Goal: Task Accomplishment & Management: Use online tool/utility

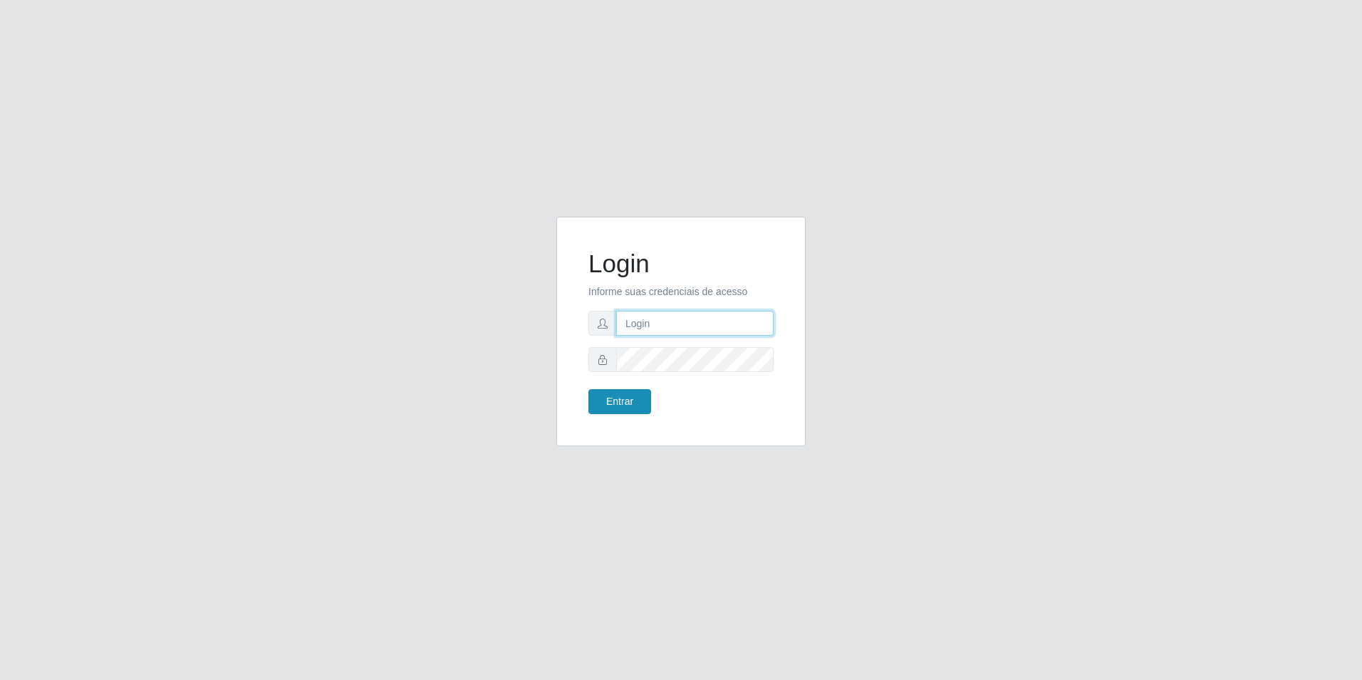
type input "[EMAIL_ADDRESS][DOMAIN_NAME]"
click at [618, 401] on button "Entrar" at bounding box center [619, 401] width 63 height 25
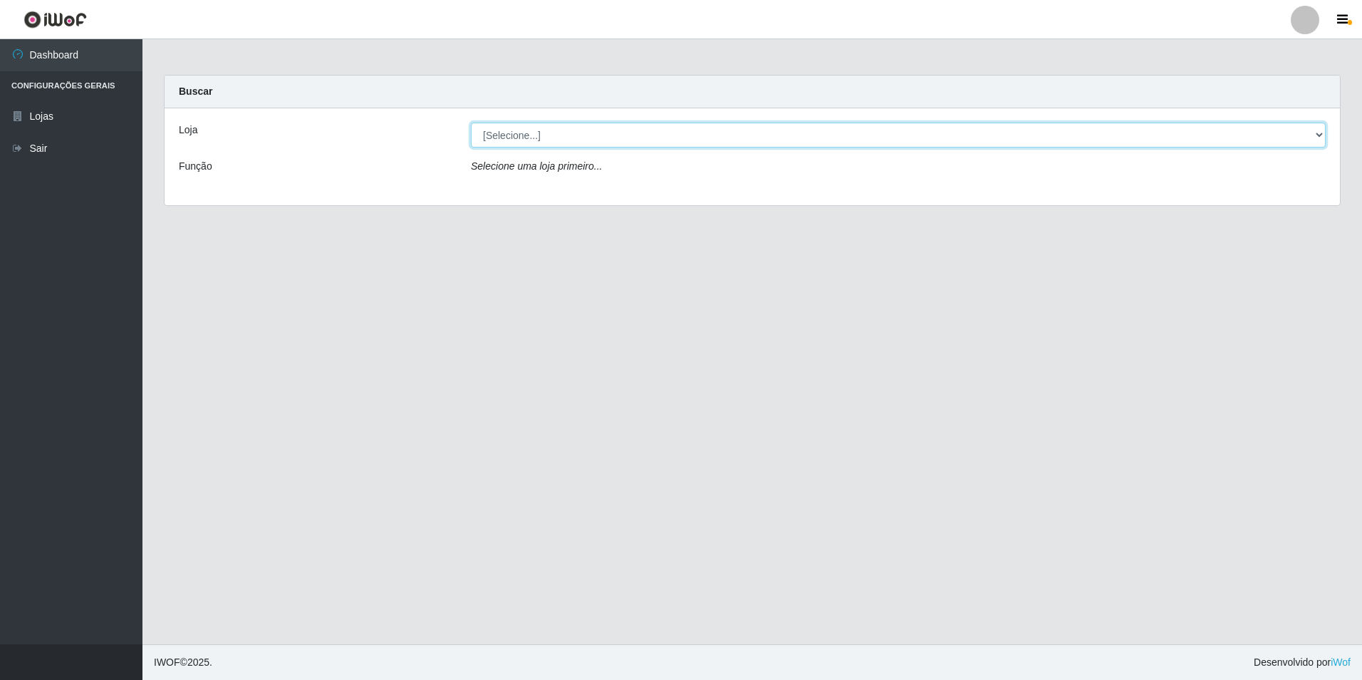
click at [1268, 140] on select "[Selecione...] Extrabom - Loja 57 Anchieta" at bounding box center [898, 135] width 855 height 25
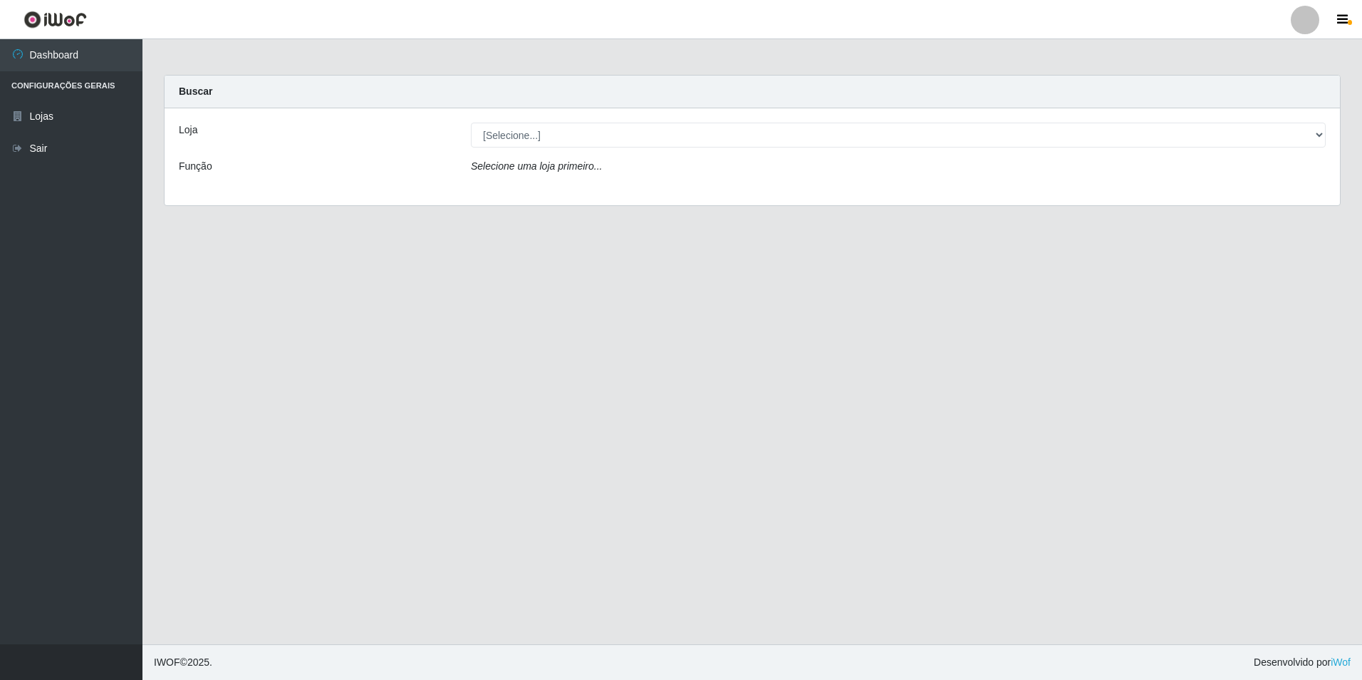
click at [861, 209] on div "Carregando... Buscar Loja [Selecione...] Extrabom - Loja 57 Anchieta Função Sel…" at bounding box center [752, 149] width 1198 height 148
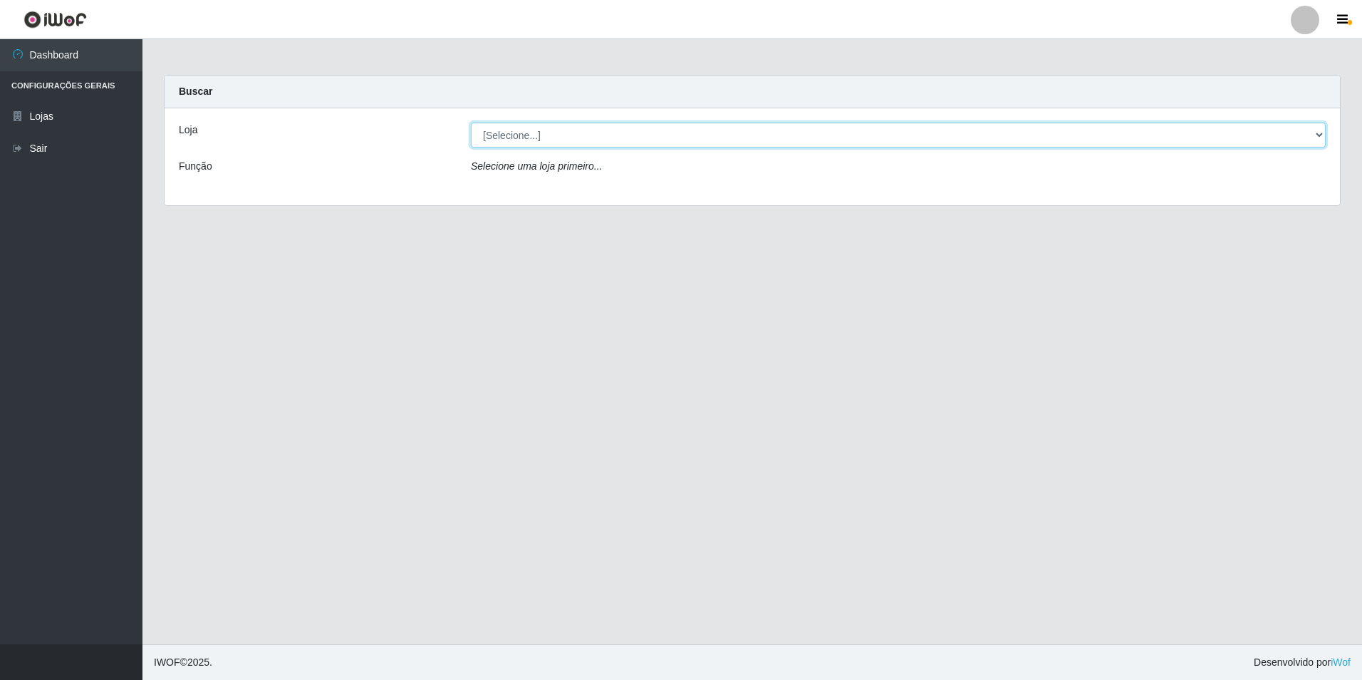
click at [1261, 141] on select "[Selecione...] Extrabom - Loja 57 Anchieta" at bounding box center [898, 135] width 855 height 25
select select "470"
click at [471, 123] on select "[Selecione...] Extrabom - Loja 57 Anchieta" at bounding box center [898, 135] width 855 height 25
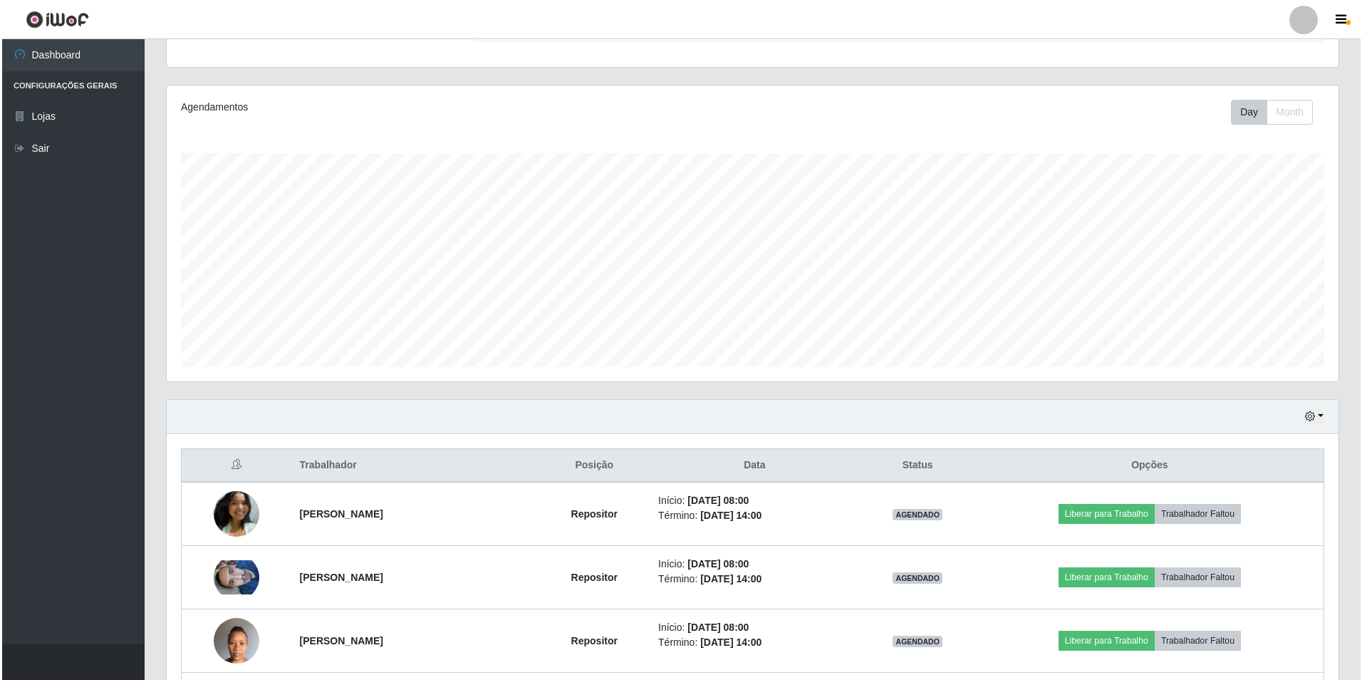
scroll to position [356, 0]
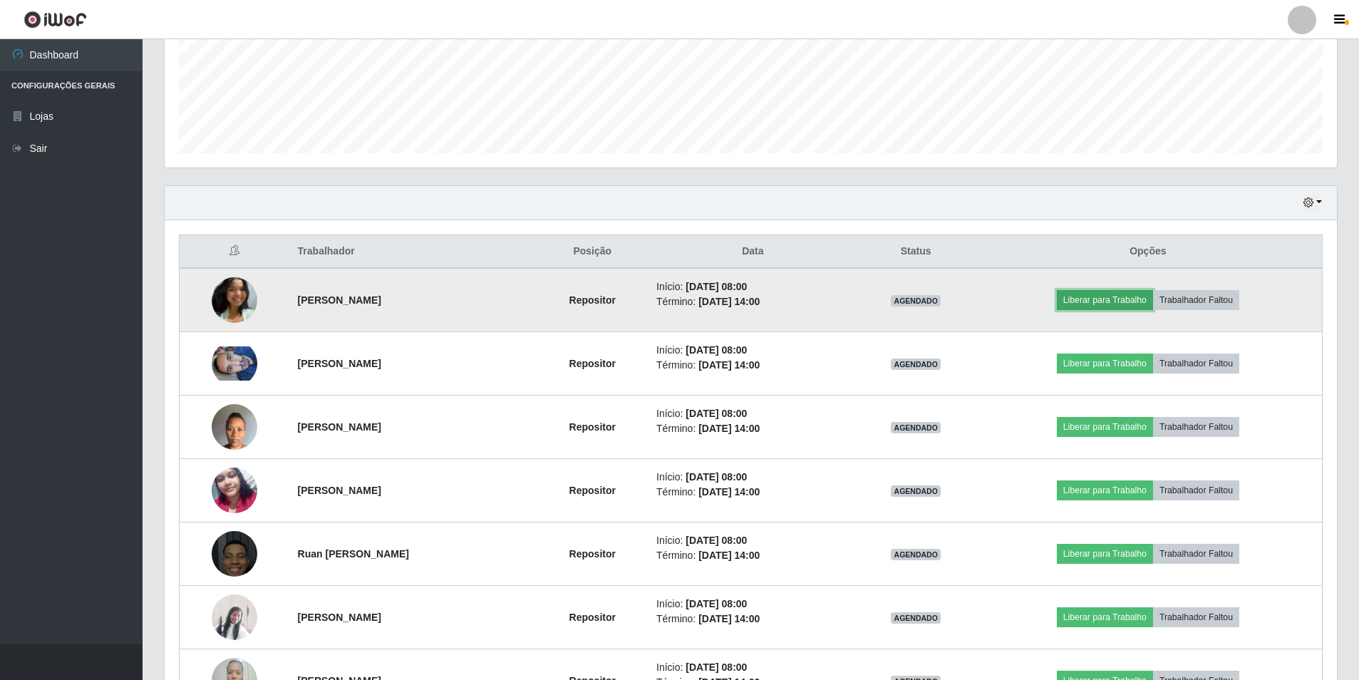
click at [1096, 298] on button "Liberar para Trabalho" at bounding box center [1104, 300] width 96 height 20
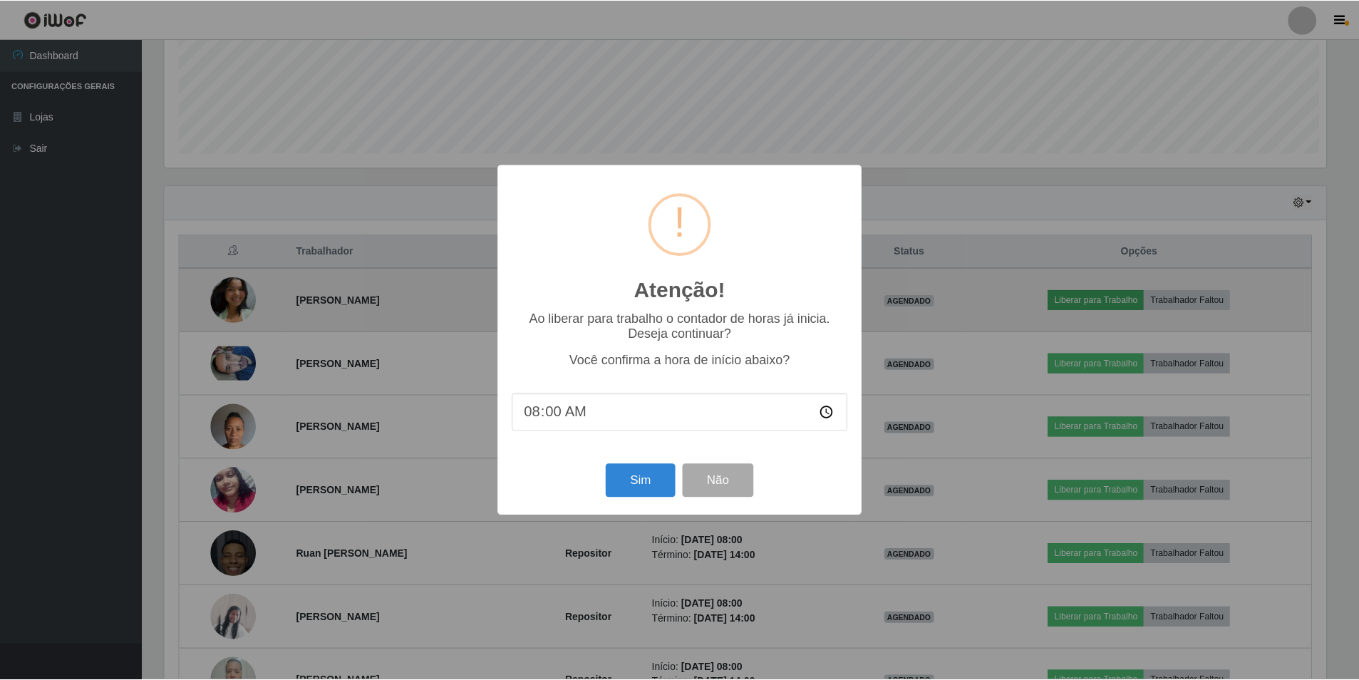
scroll to position [296, 1165]
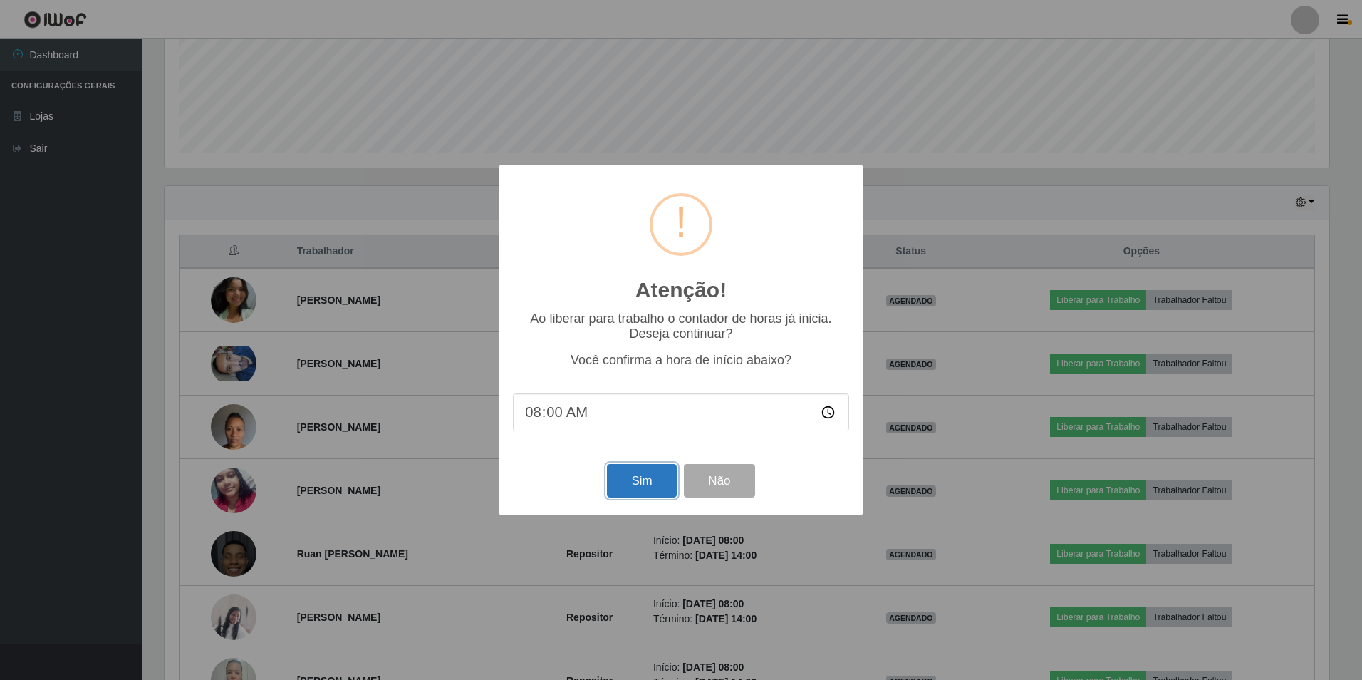
click at [626, 487] on button "Sim" at bounding box center [641, 480] width 69 height 33
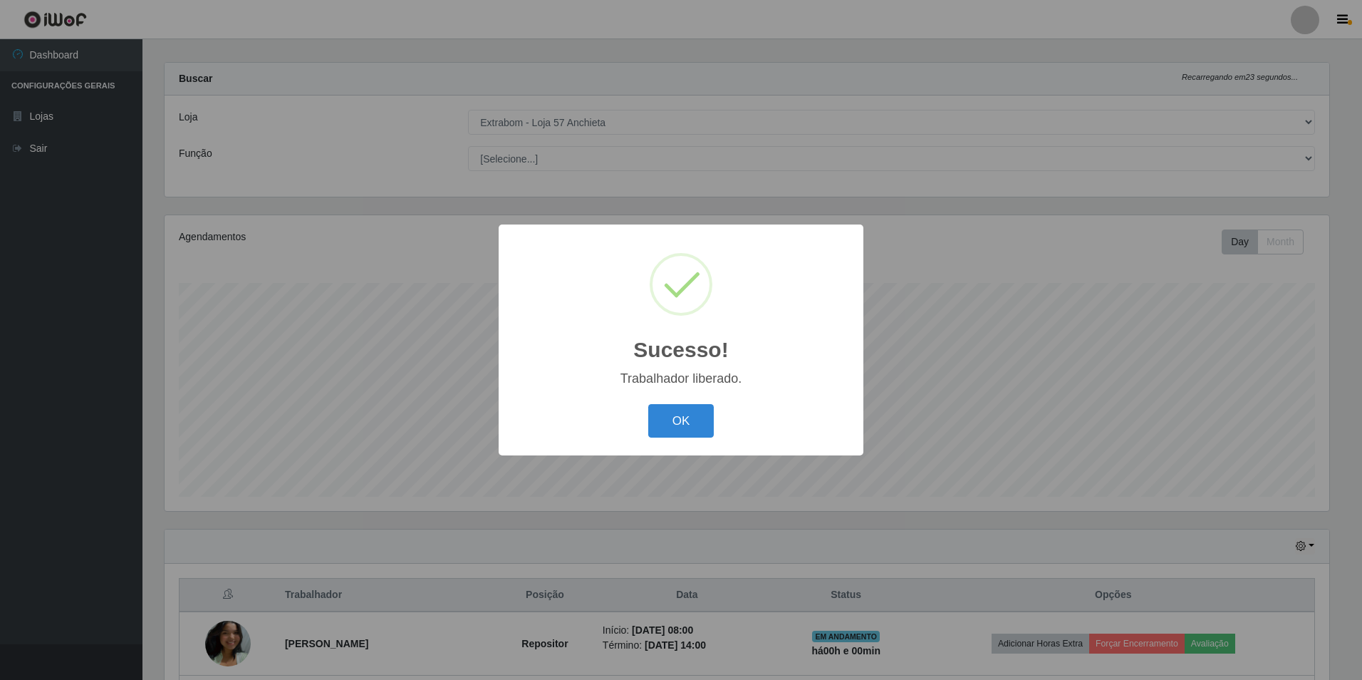
click at [663, 440] on div "OK Cancel" at bounding box center [681, 420] width 336 height 41
click at [673, 430] on button "OK" at bounding box center [681, 420] width 66 height 33
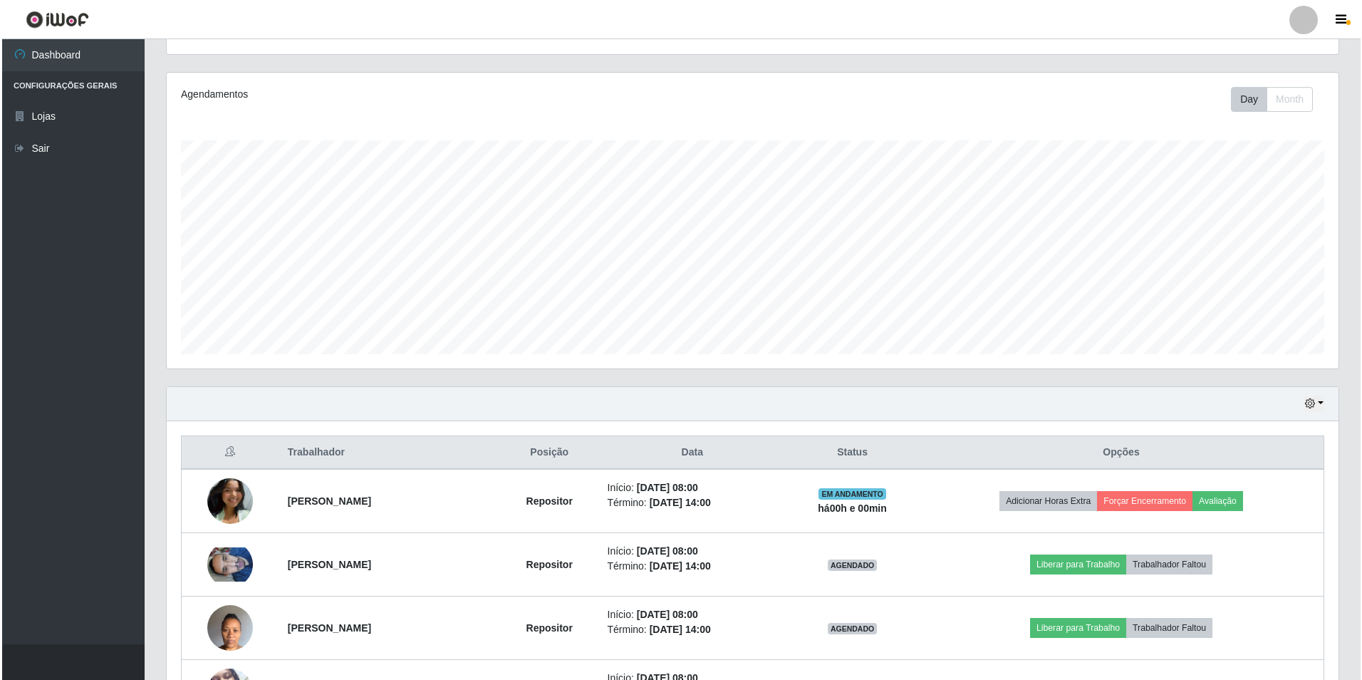
scroll to position [227, 0]
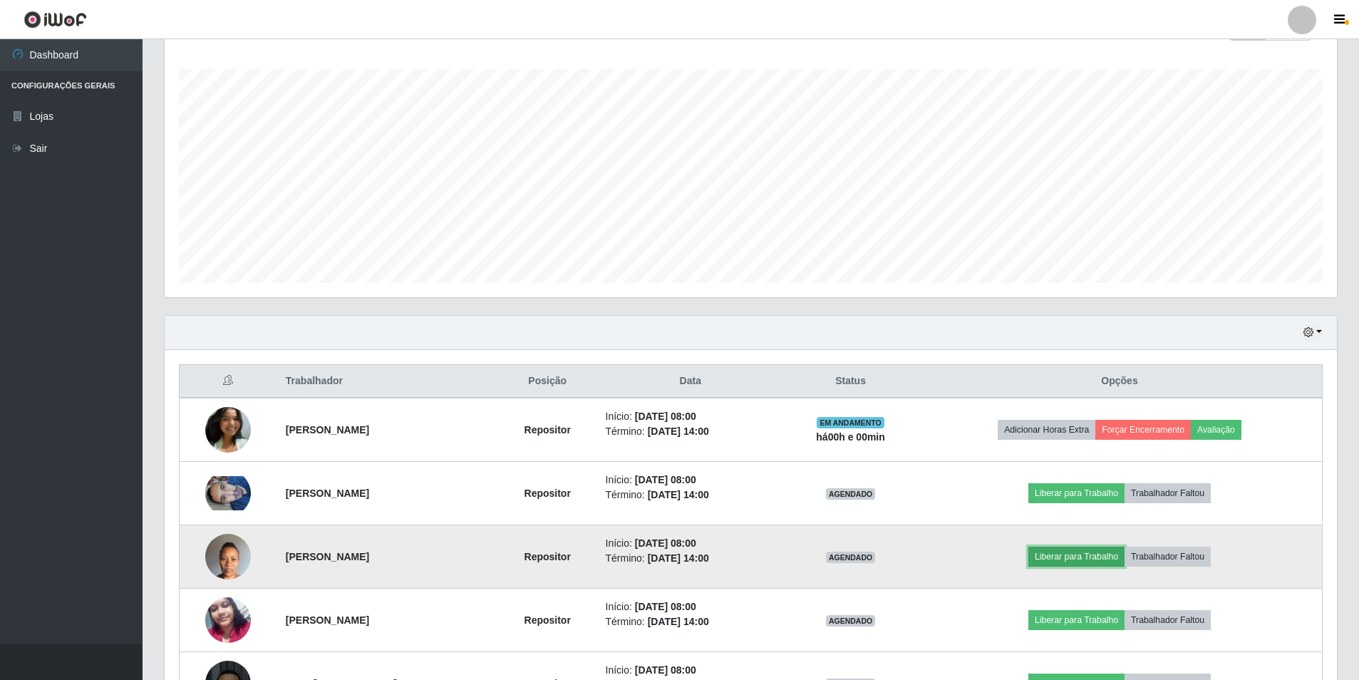
click at [1089, 549] on button "Liberar para Trabalho" at bounding box center [1076, 556] width 96 height 20
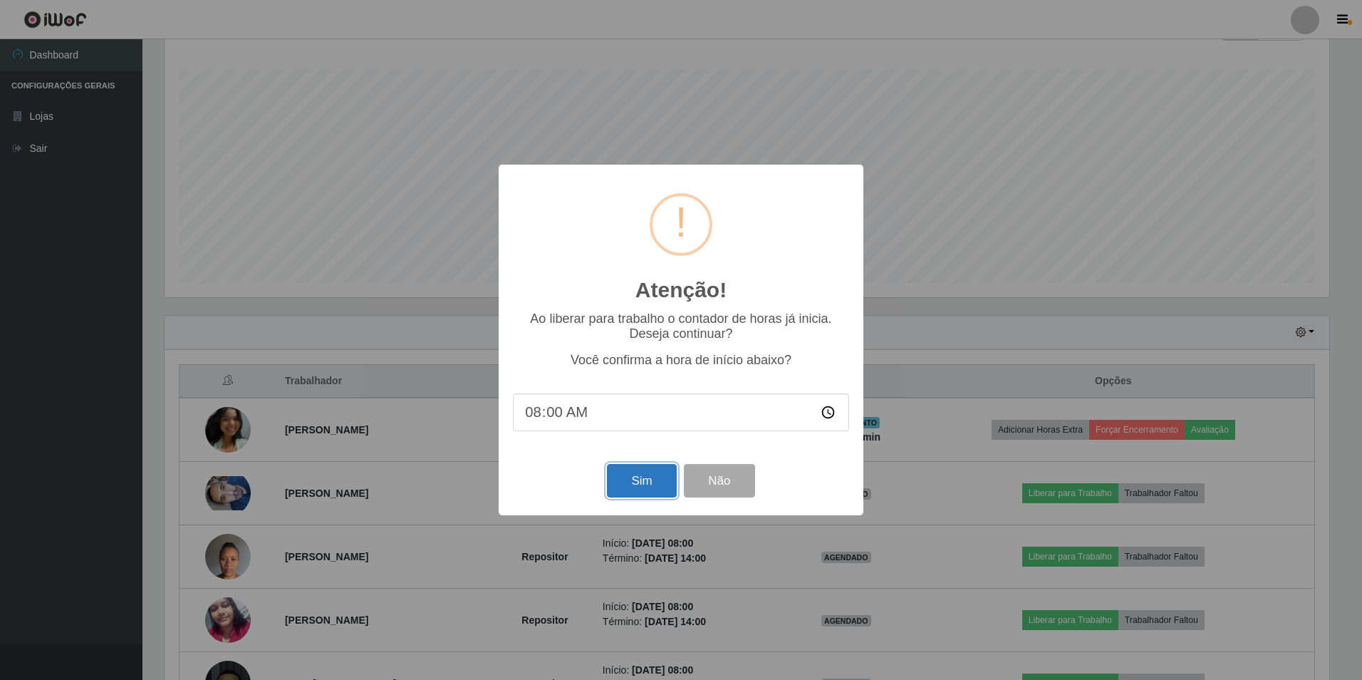
click at [660, 480] on button "Sim" at bounding box center [641, 480] width 69 height 33
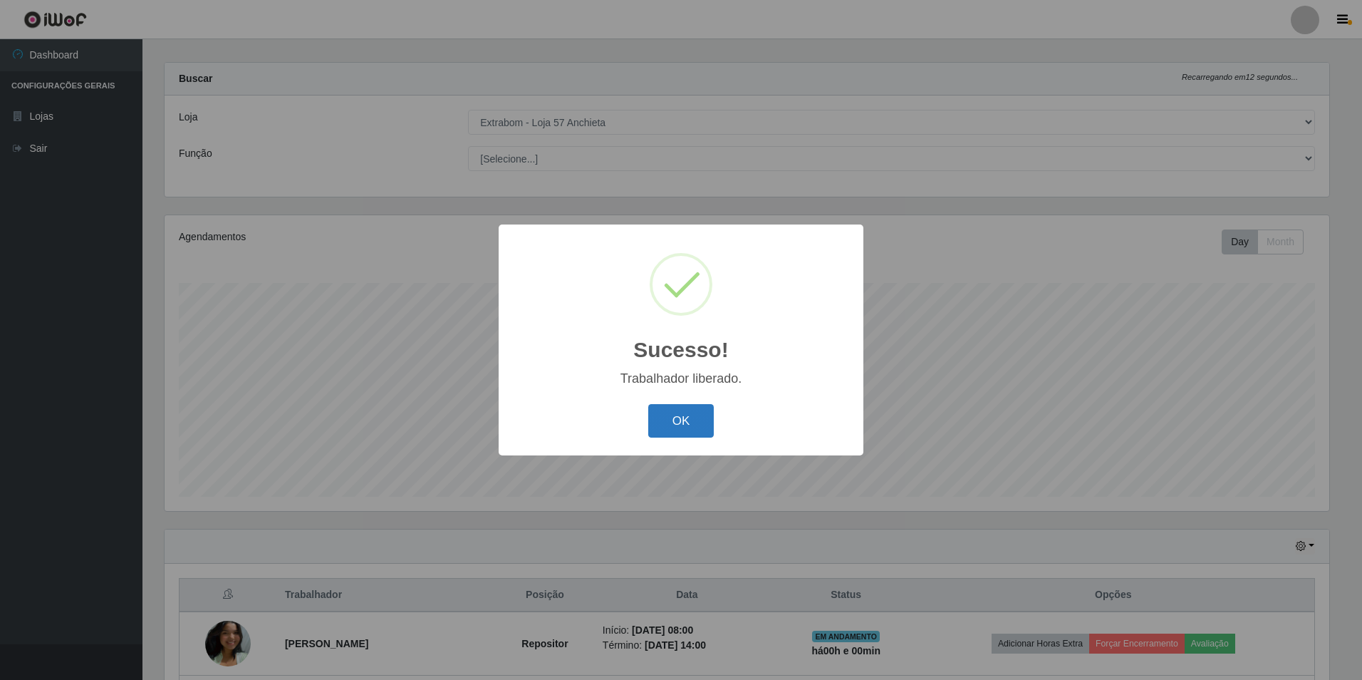
click at [663, 414] on button "OK" at bounding box center [681, 420] width 66 height 33
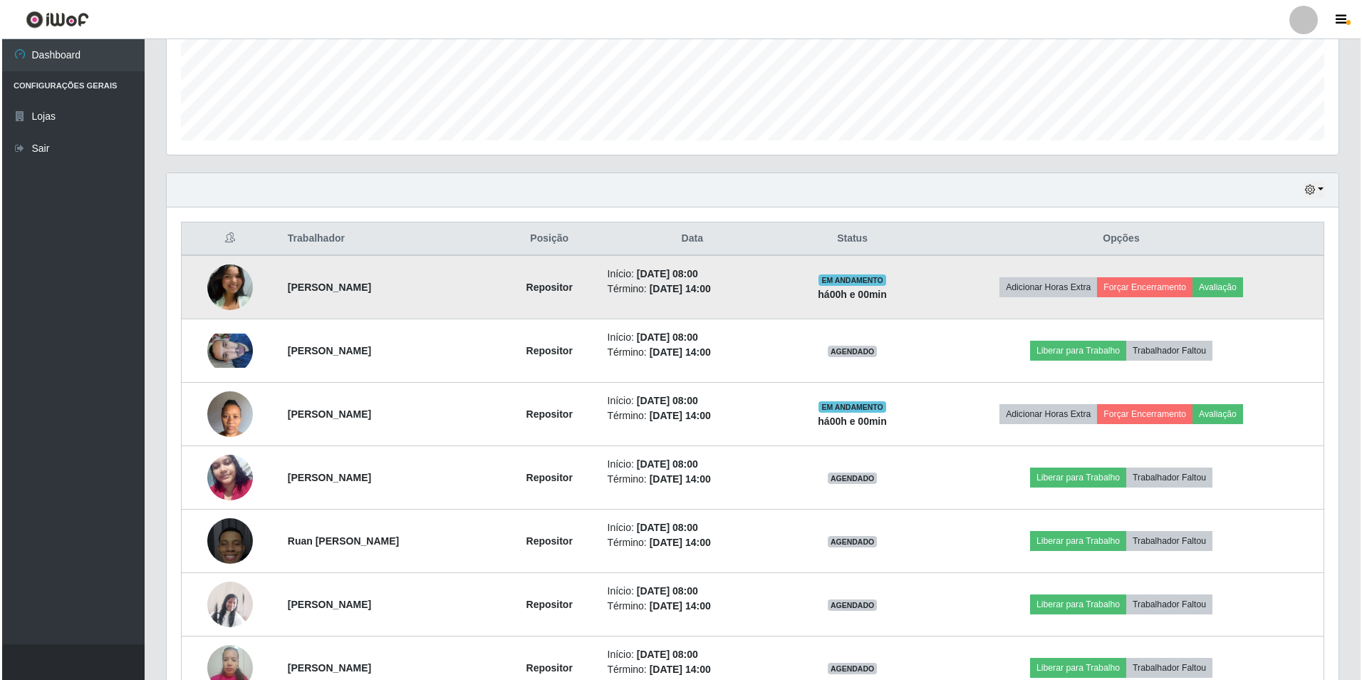
scroll to position [440, 0]
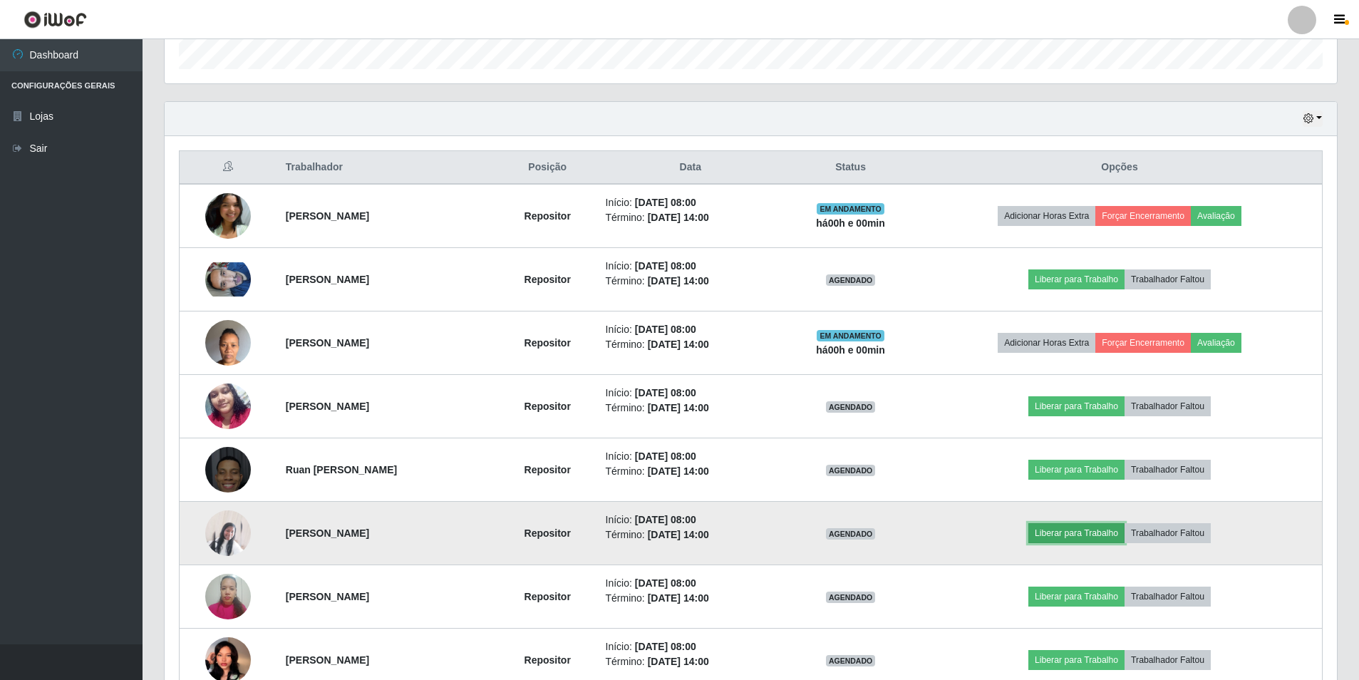
click at [1104, 533] on button "Liberar para Trabalho" at bounding box center [1076, 533] width 96 height 20
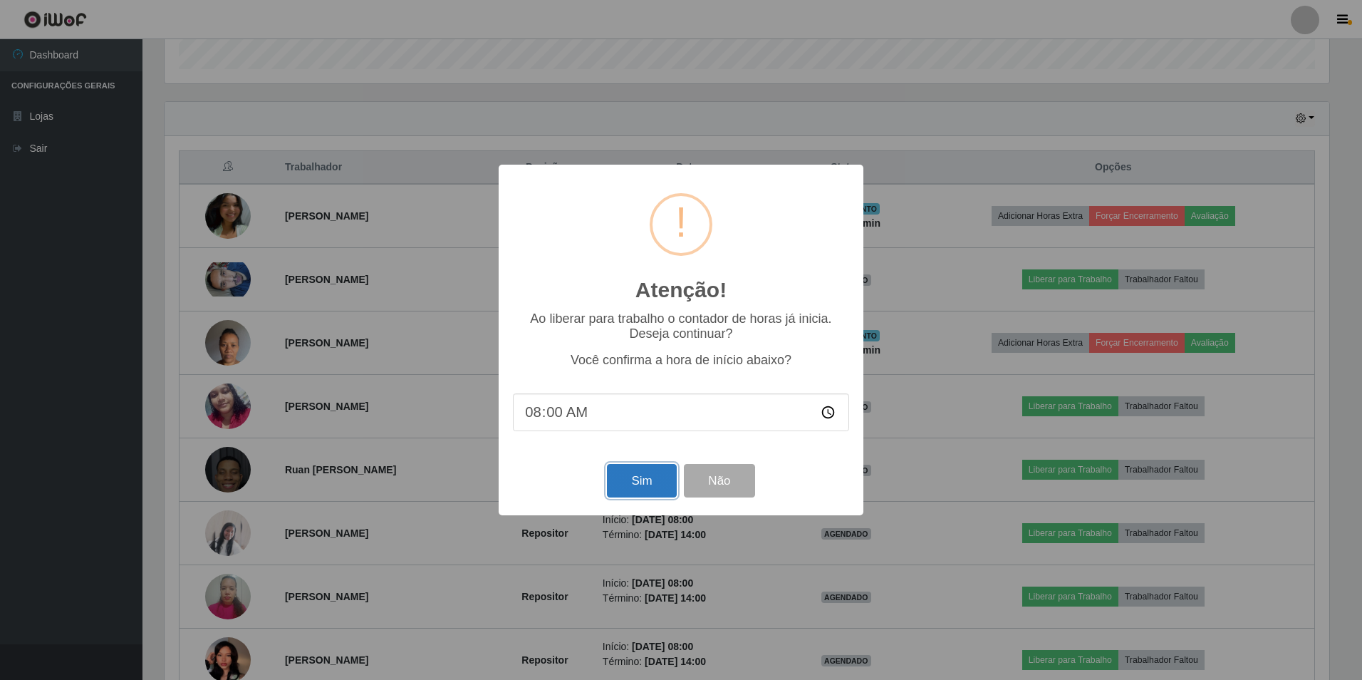
click at [668, 479] on button "Sim" at bounding box center [641, 480] width 69 height 33
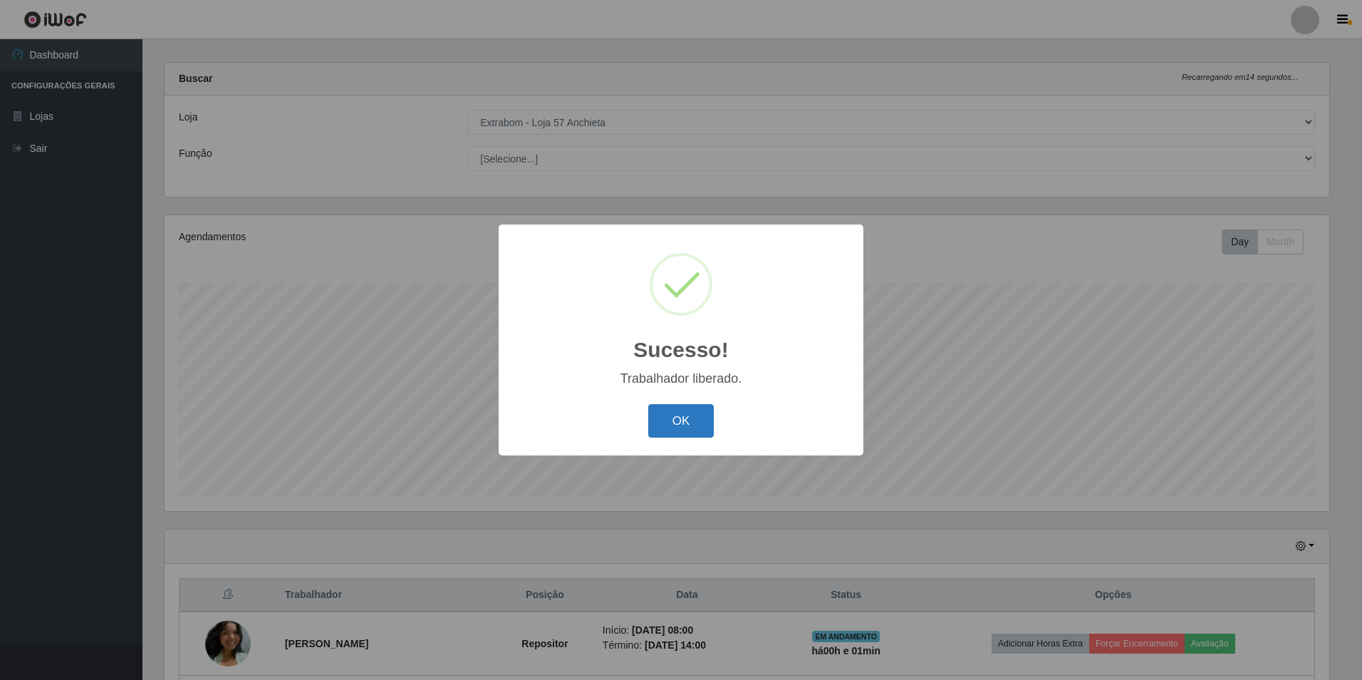
click at [688, 411] on button "OK" at bounding box center [681, 420] width 66 height 33
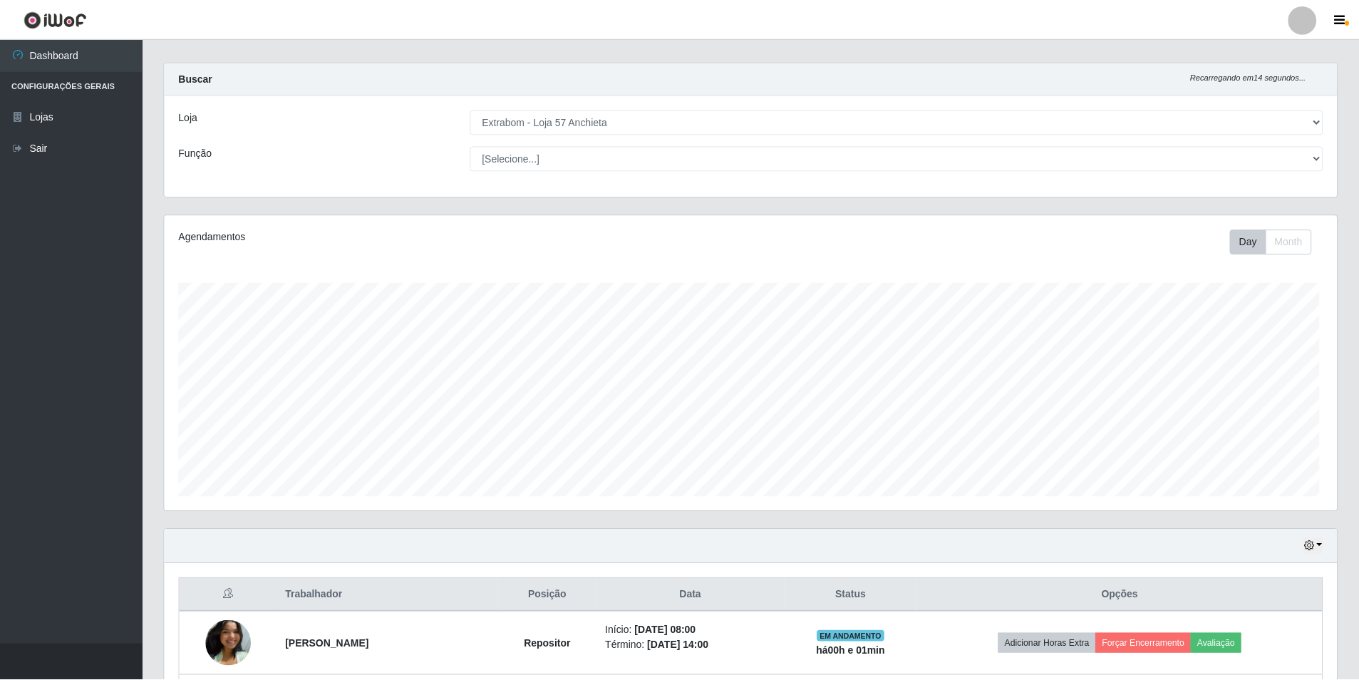
scroll to position [0, 0]
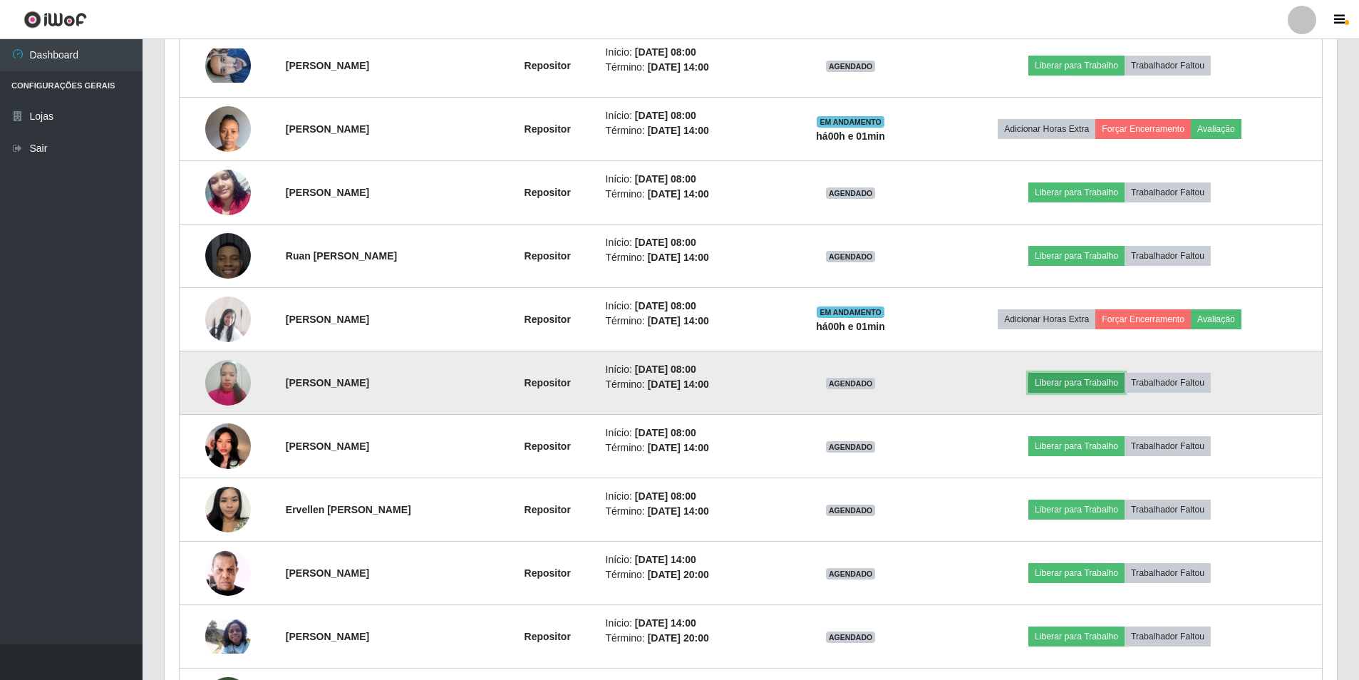
click at [1094, 378] on button "Liberar para Trabalho" at bounding box center [1076, 383] width 96 height 20
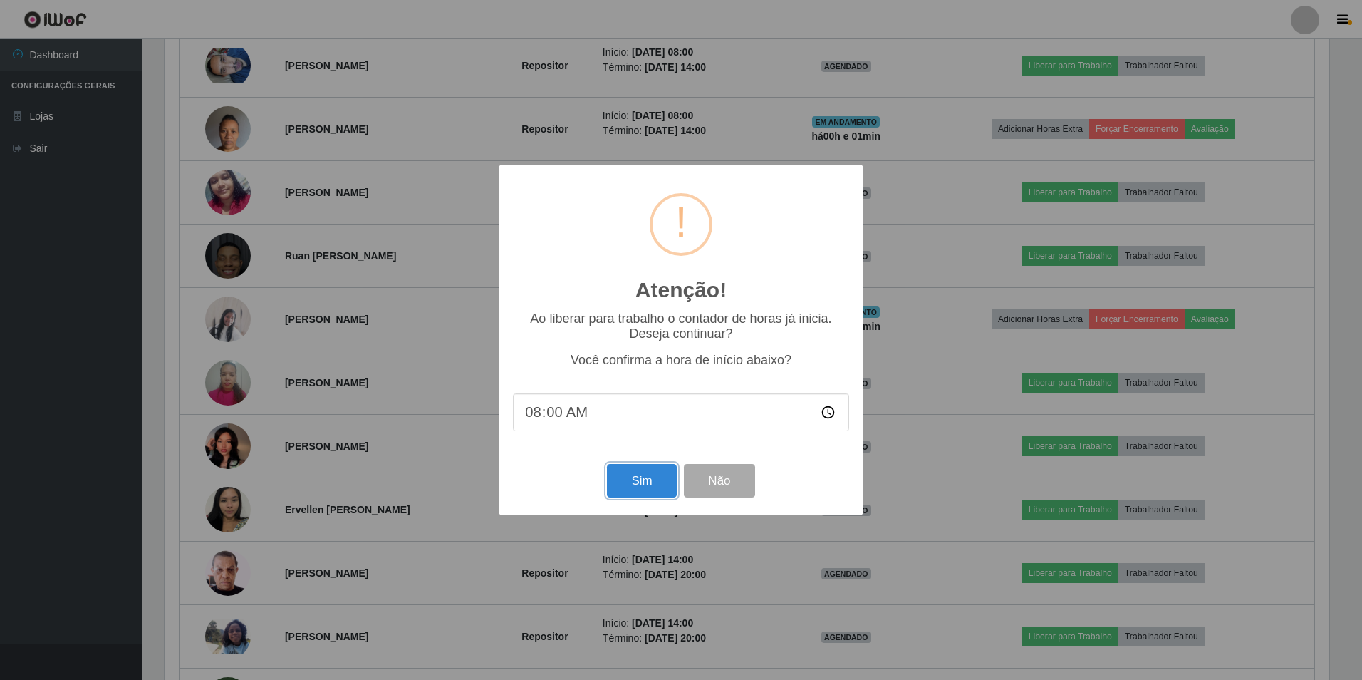
click at [647, 479] on button "Sim" at bounding box center [641, 480] width 69 height 33
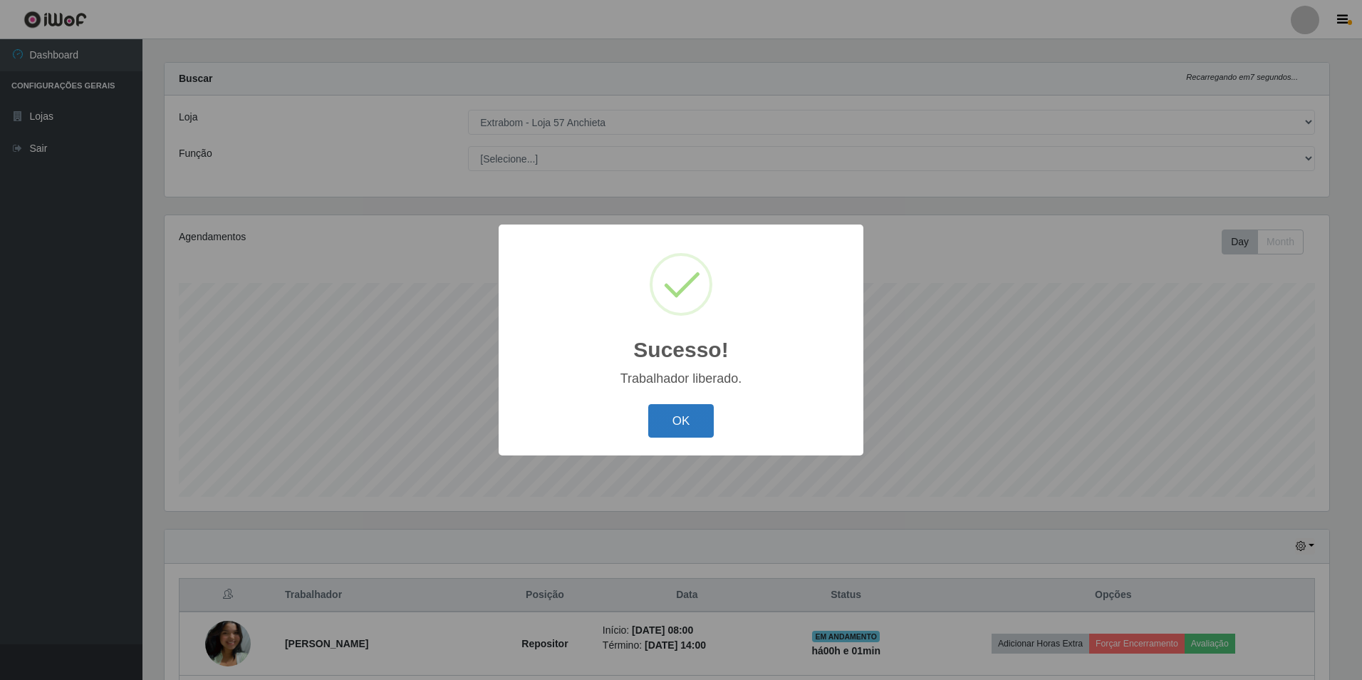
click at [690, 415] on button "OK" at bounding box center [681, 420] width 66 height 33
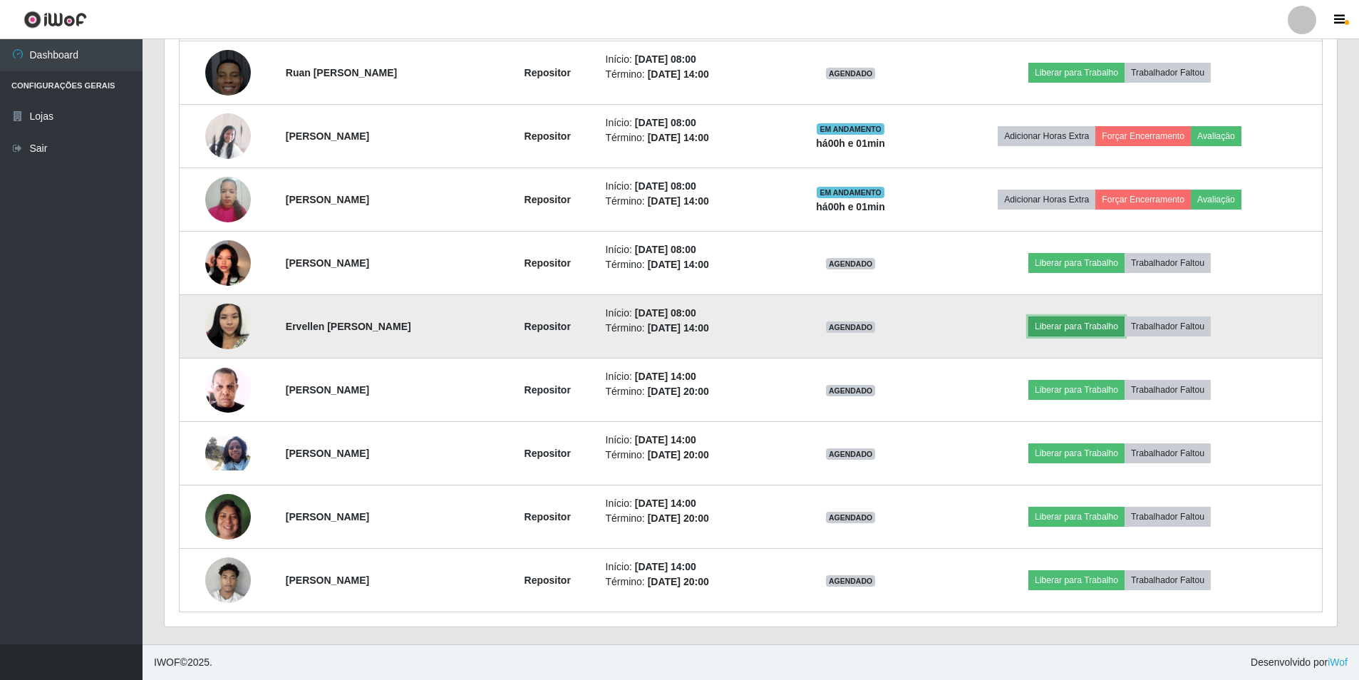
click at [1062, 326] on button "Liberar para Trabalho" at bounding box center [1076, 326] width 96 height 20
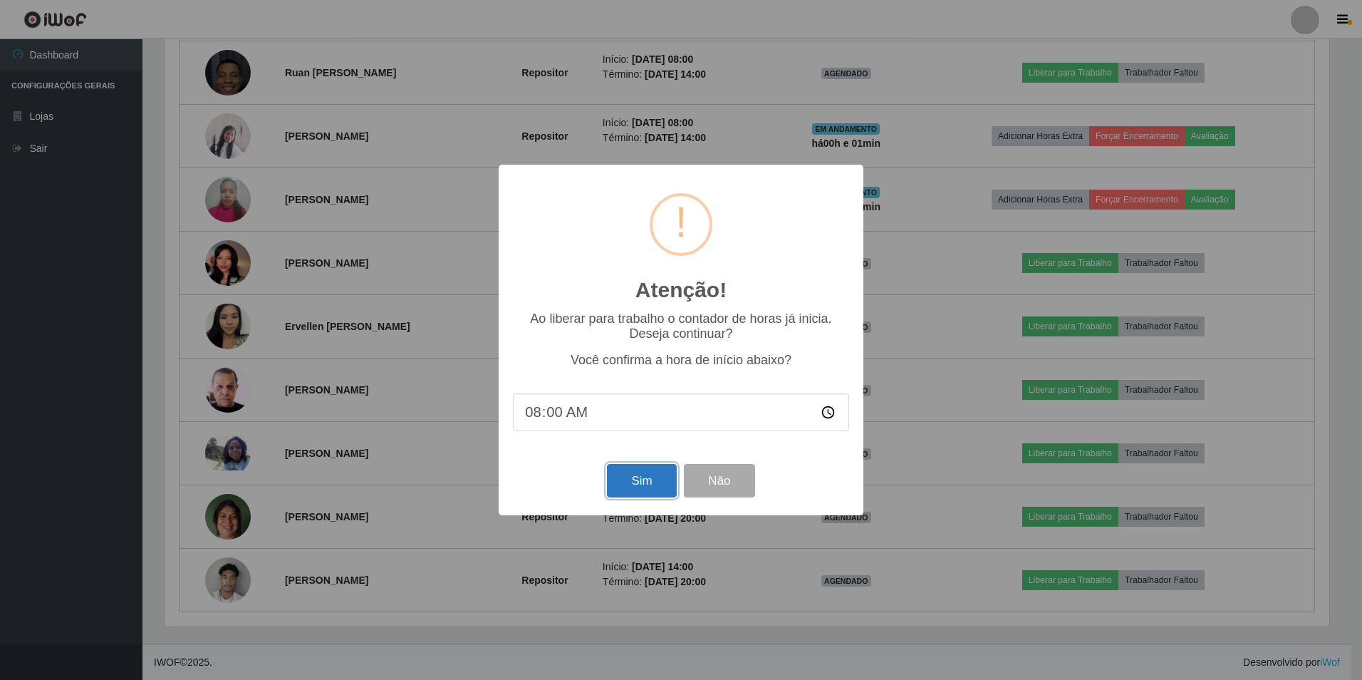
click at [638, 479] on button "Sim" at bounding box center [641, 480] width 69 height 33
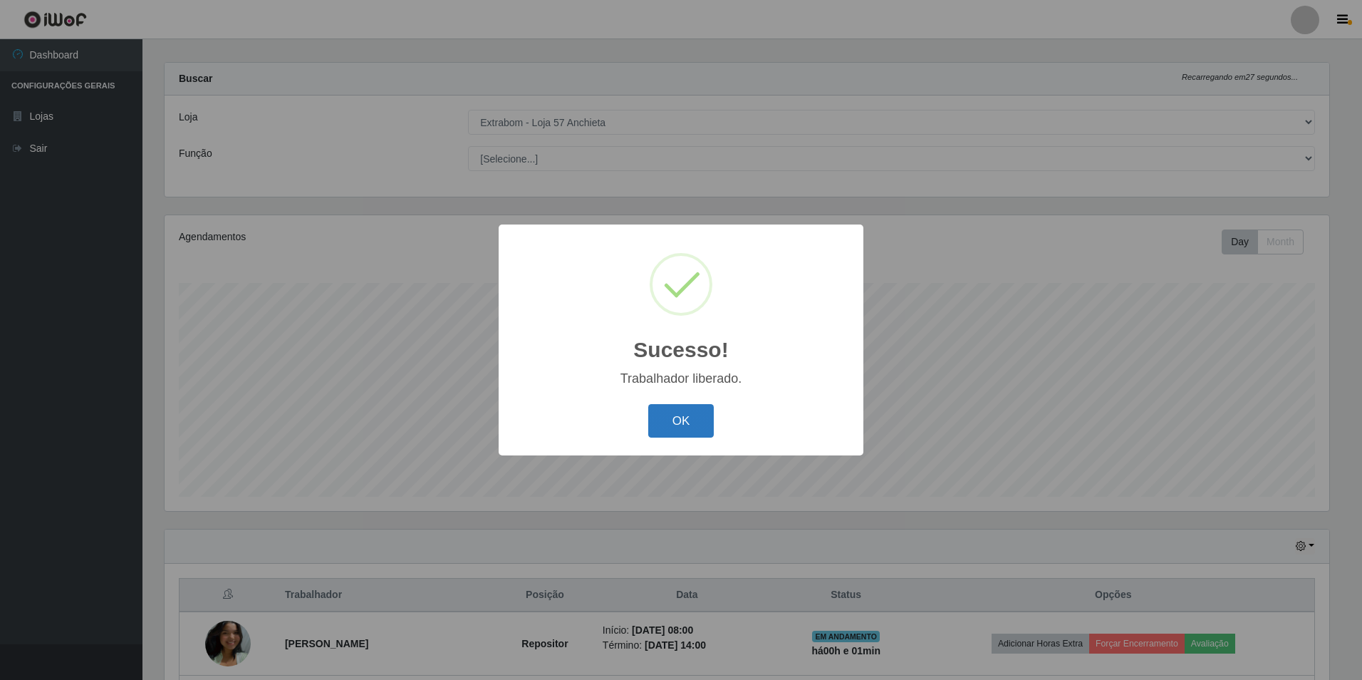
click at [689, 427] on button "OK" at bounding box center [681, 420] width 66 height 33
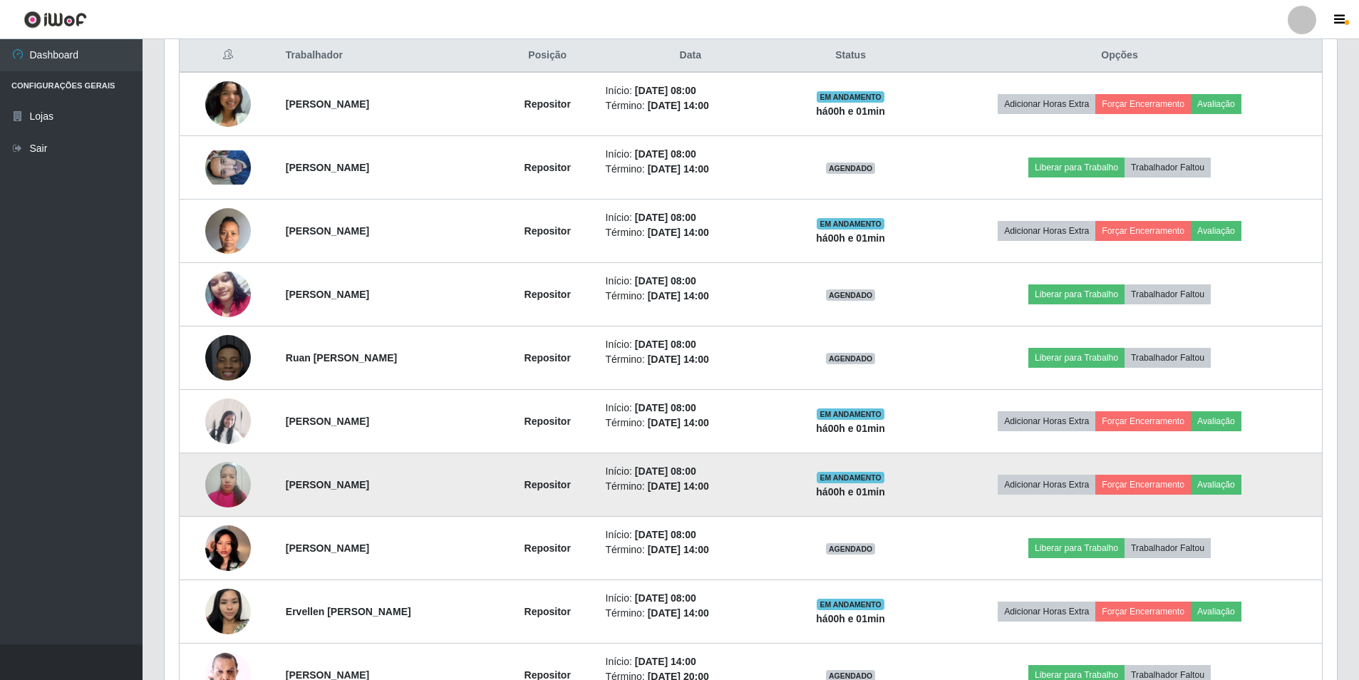
click at [229, 483] on img at bounding box center [228, 484] width 46 height 61
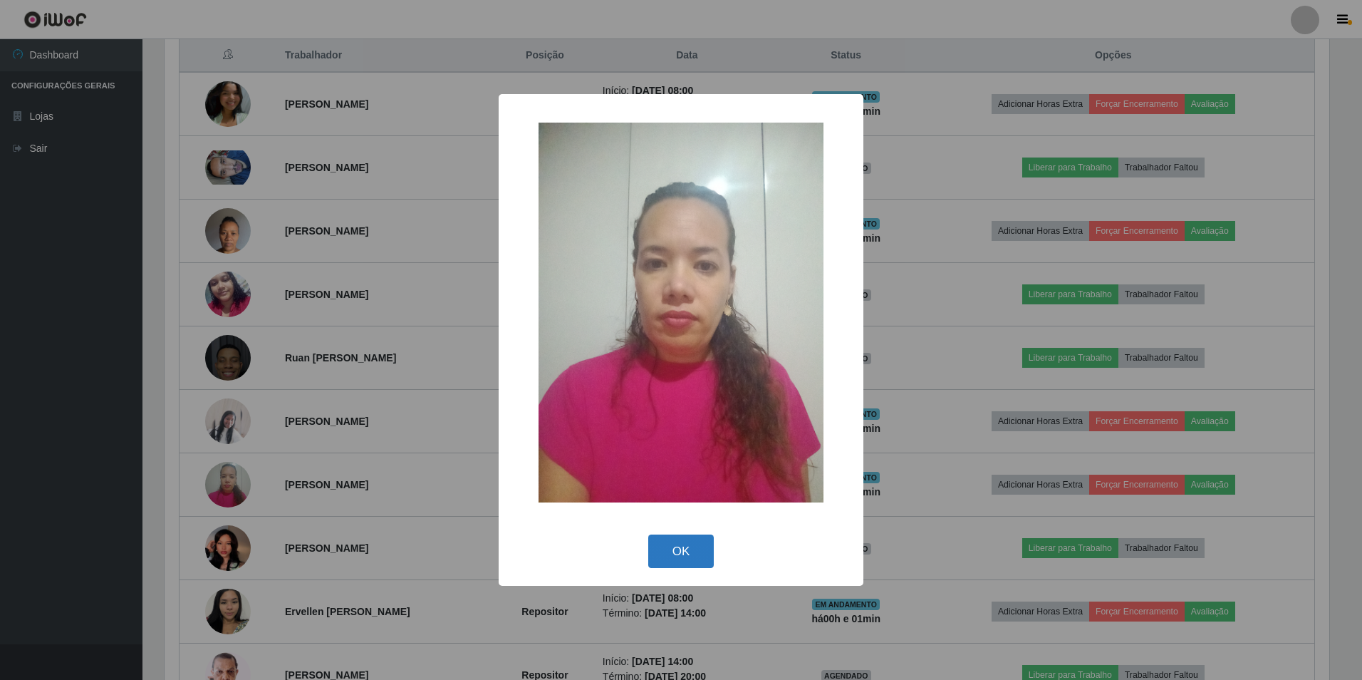
click at [661, 551] on button "OK" at bounding box center [681, 550] width 66 height 33
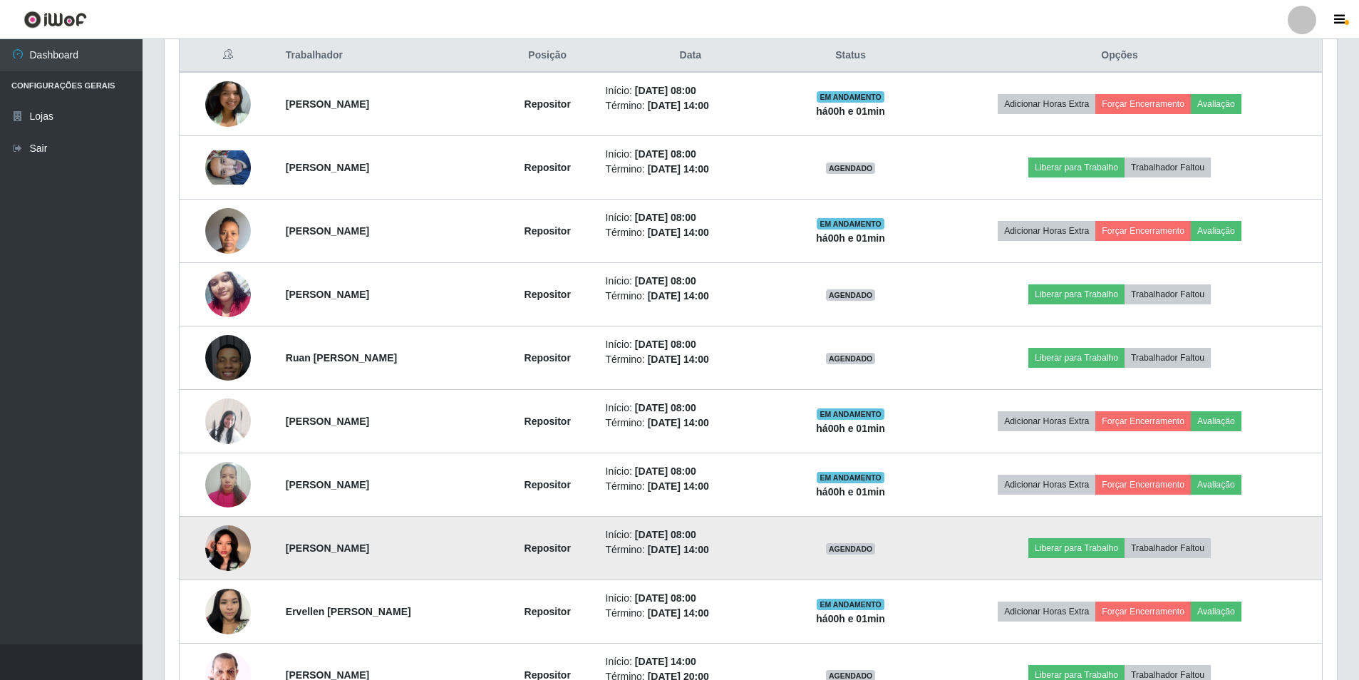
click at [227, 551] on img at bounding box center [228, 548] width 46 height 81
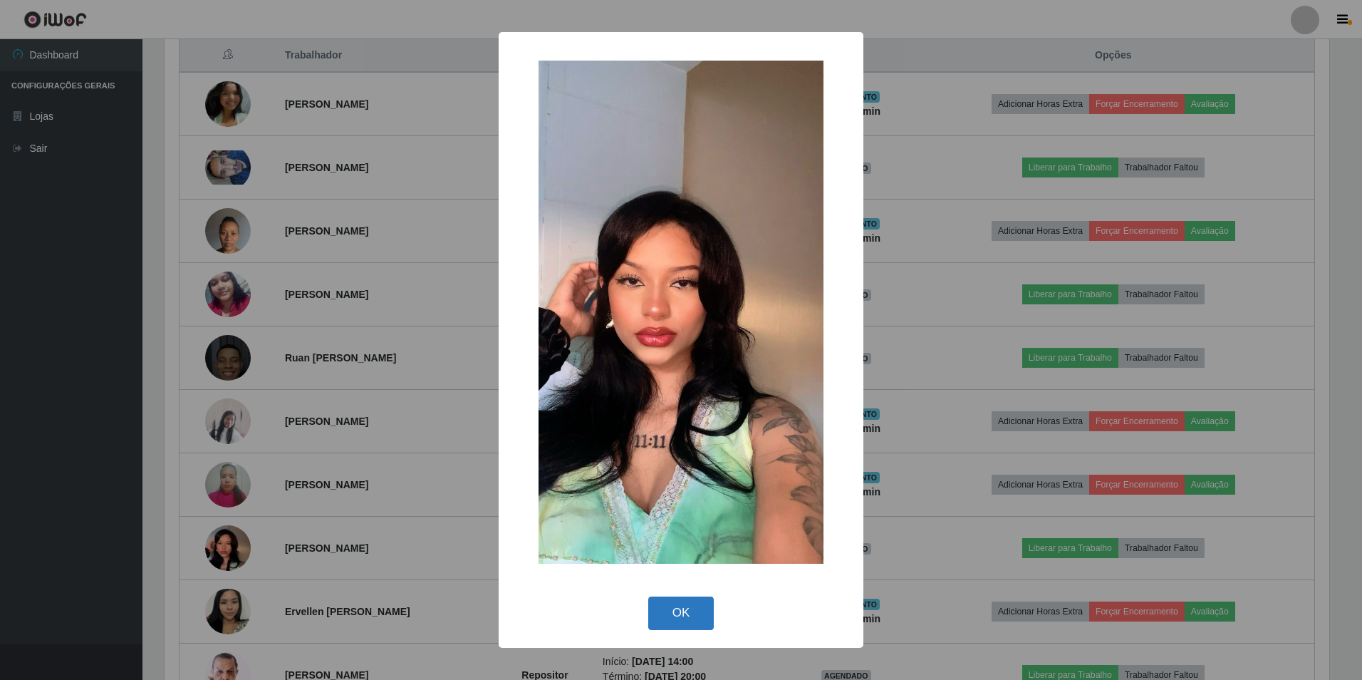
click at [673, 606] on button "OK" at bounding box center [681, 612] width 66 height 33
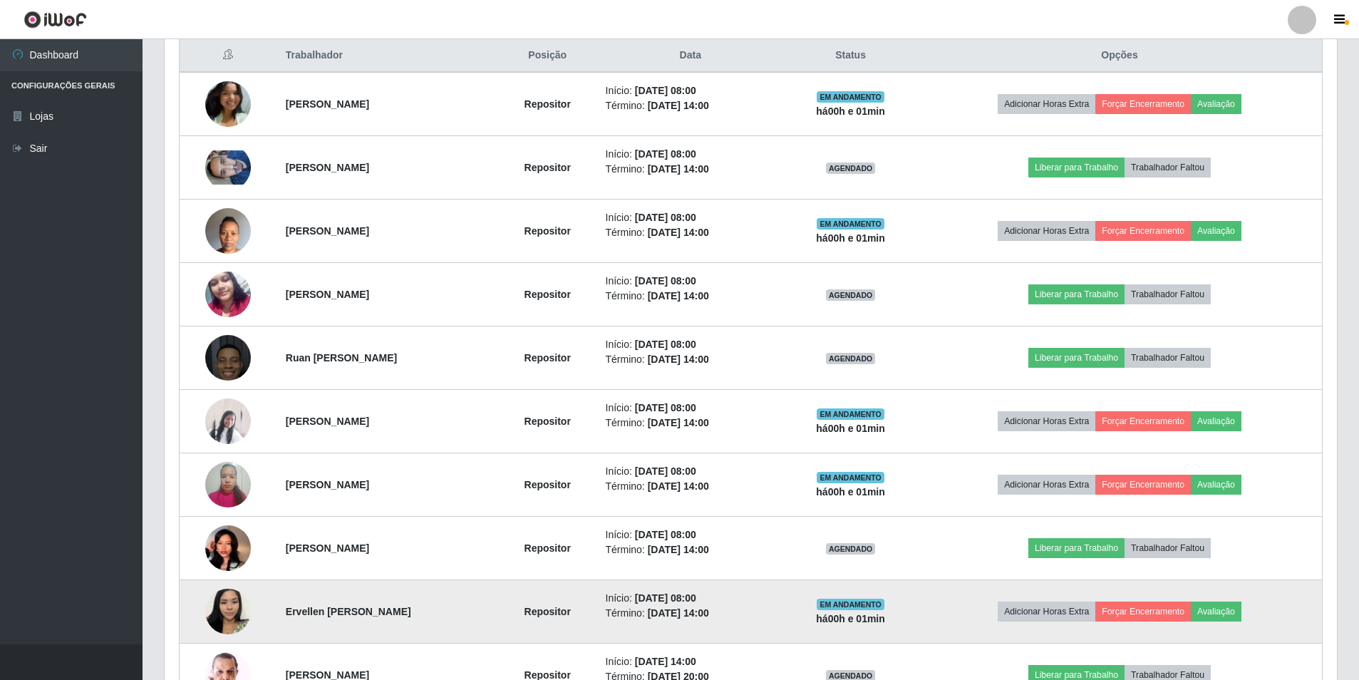
click at [219, 610] on img at bounding box center [228, 611] width 46 height 61
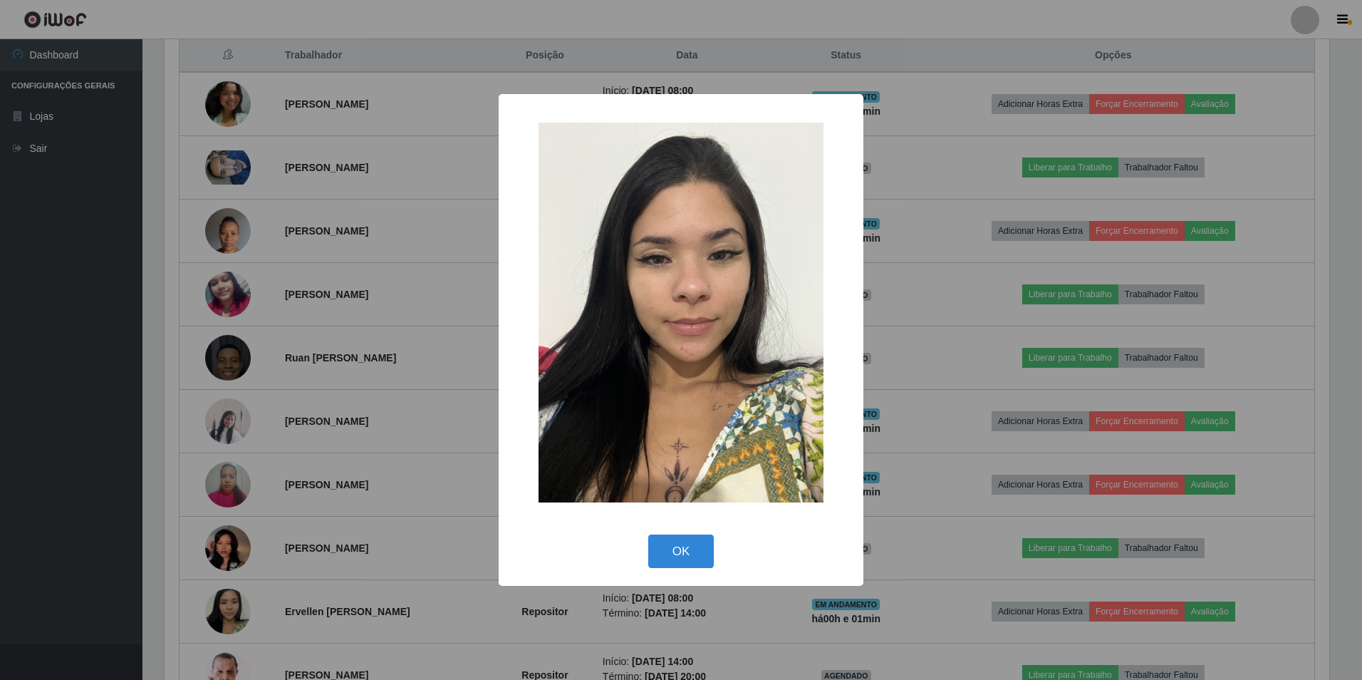
click at [221, 545] on div "× OK Cancel" at bounding box center [681, 340] width 1362 height 680
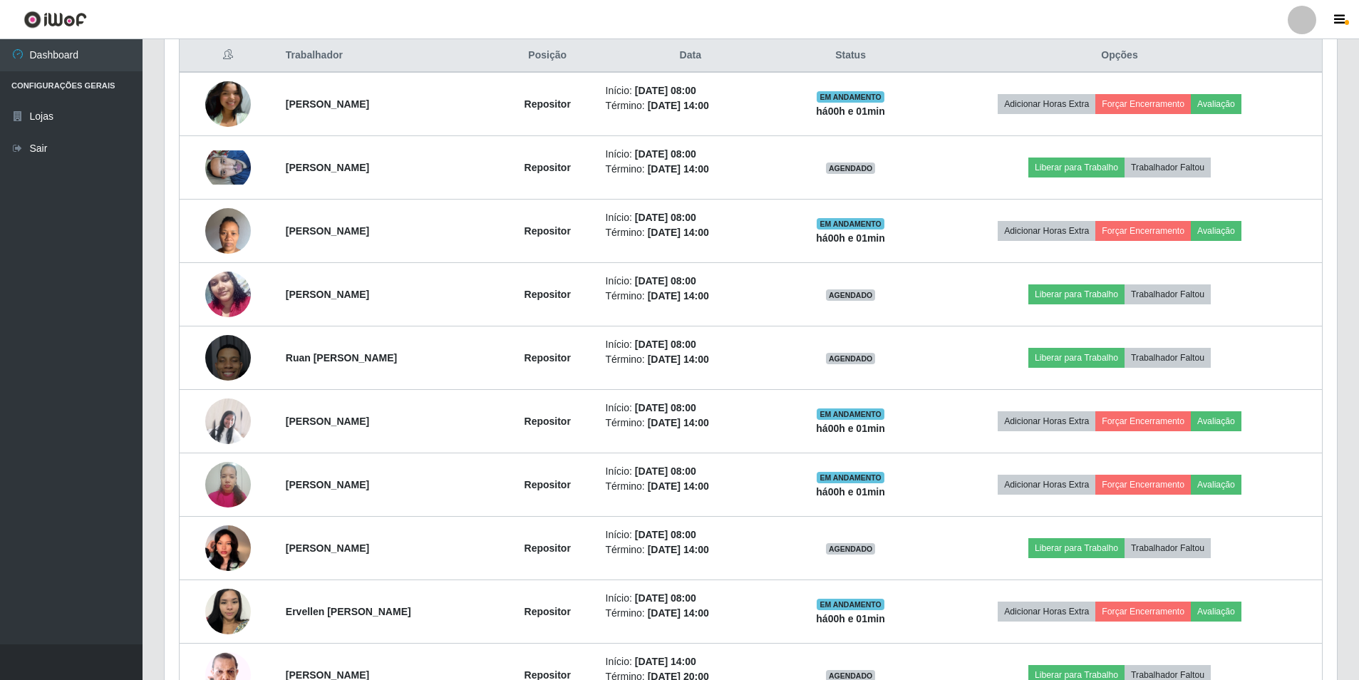
click at [221, 545] on img at bounding box center [228, 548] width 46 height 81
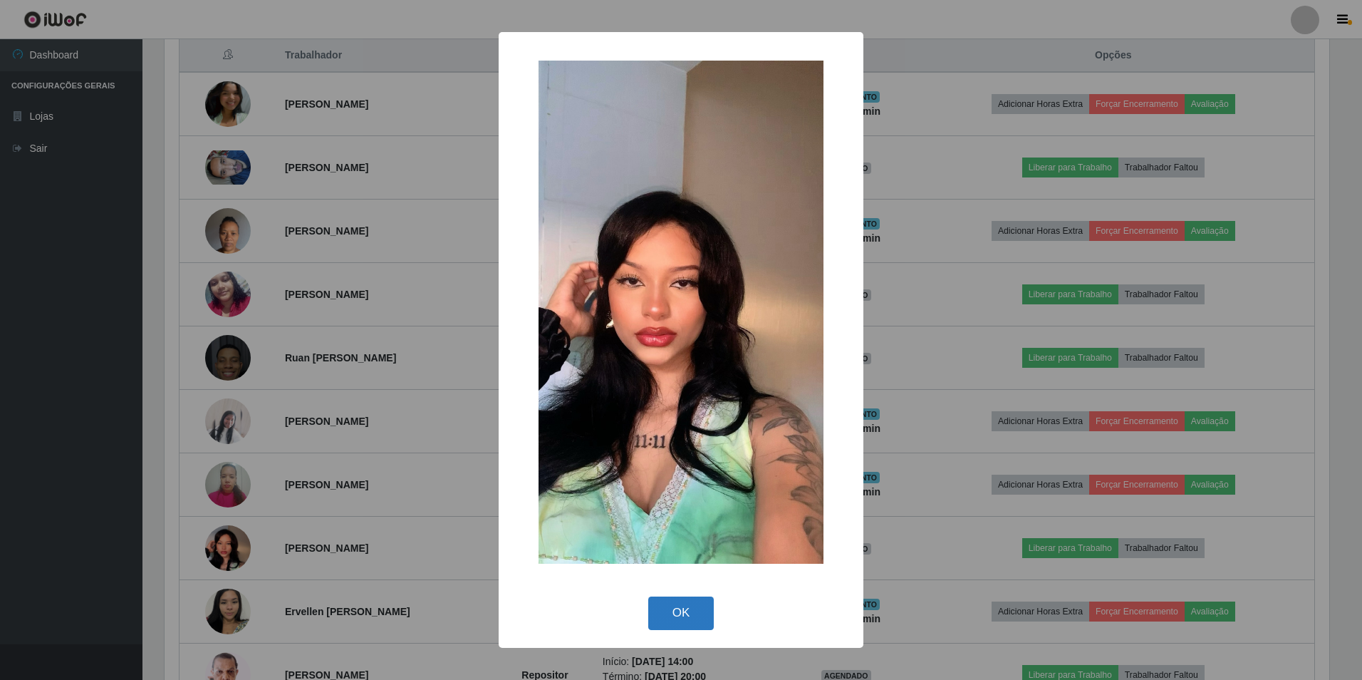
click at [666, 618] on button "OK" at bounding box center [681, 612] width 66 height 33
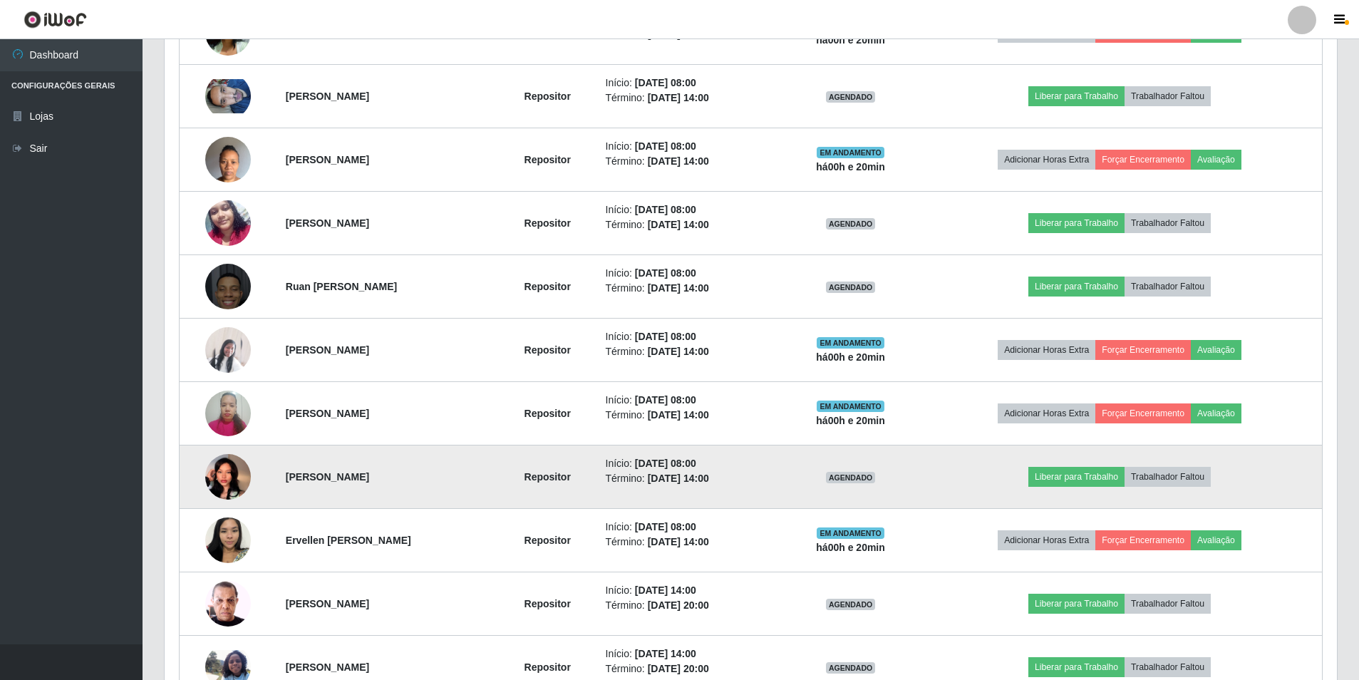
scroll to position [338, 0]
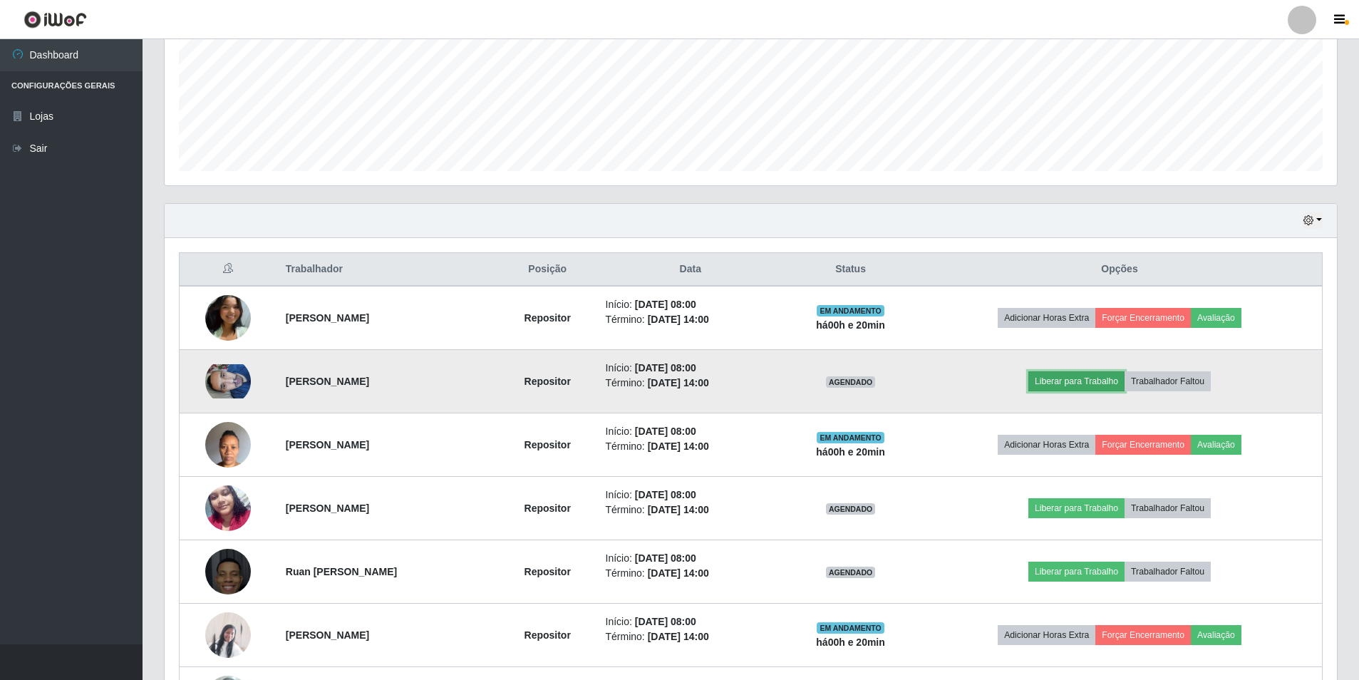
click at [1065, 376] on button "Liberar para Trabalho" at bounding box center [1076, 381] width 96 height 20
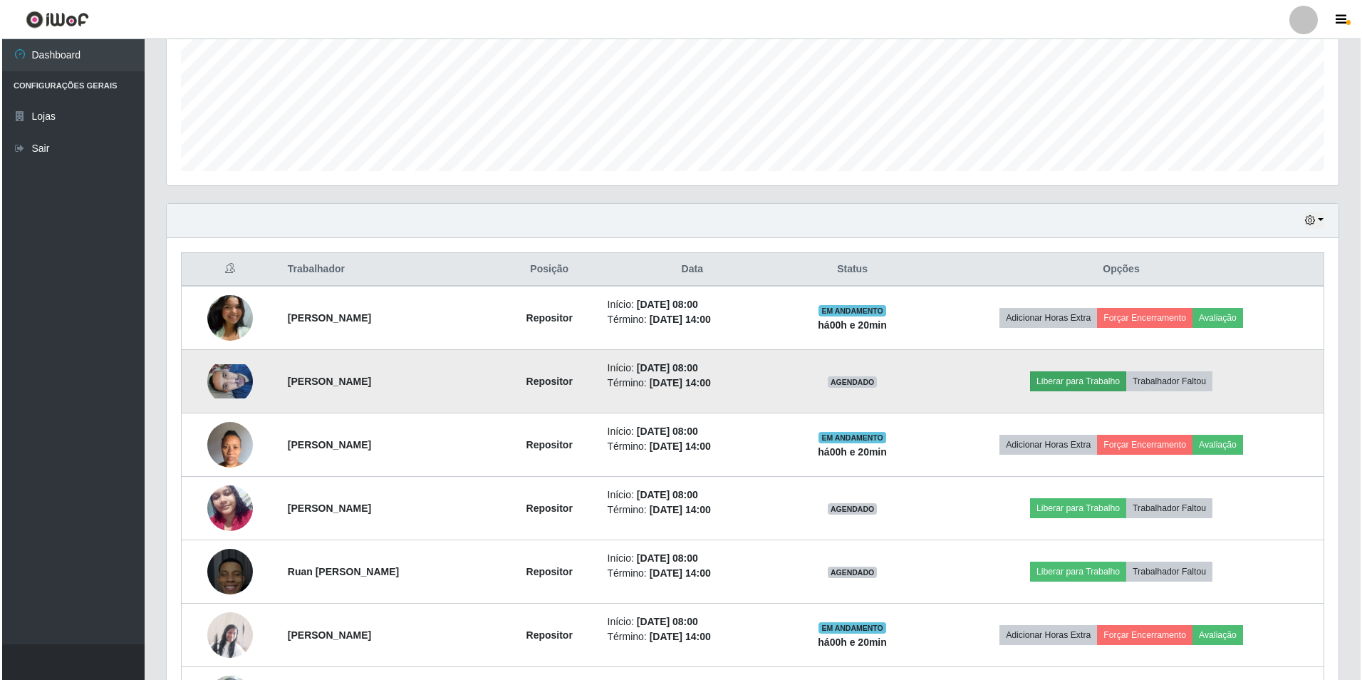
scroll to position [296, 1165]
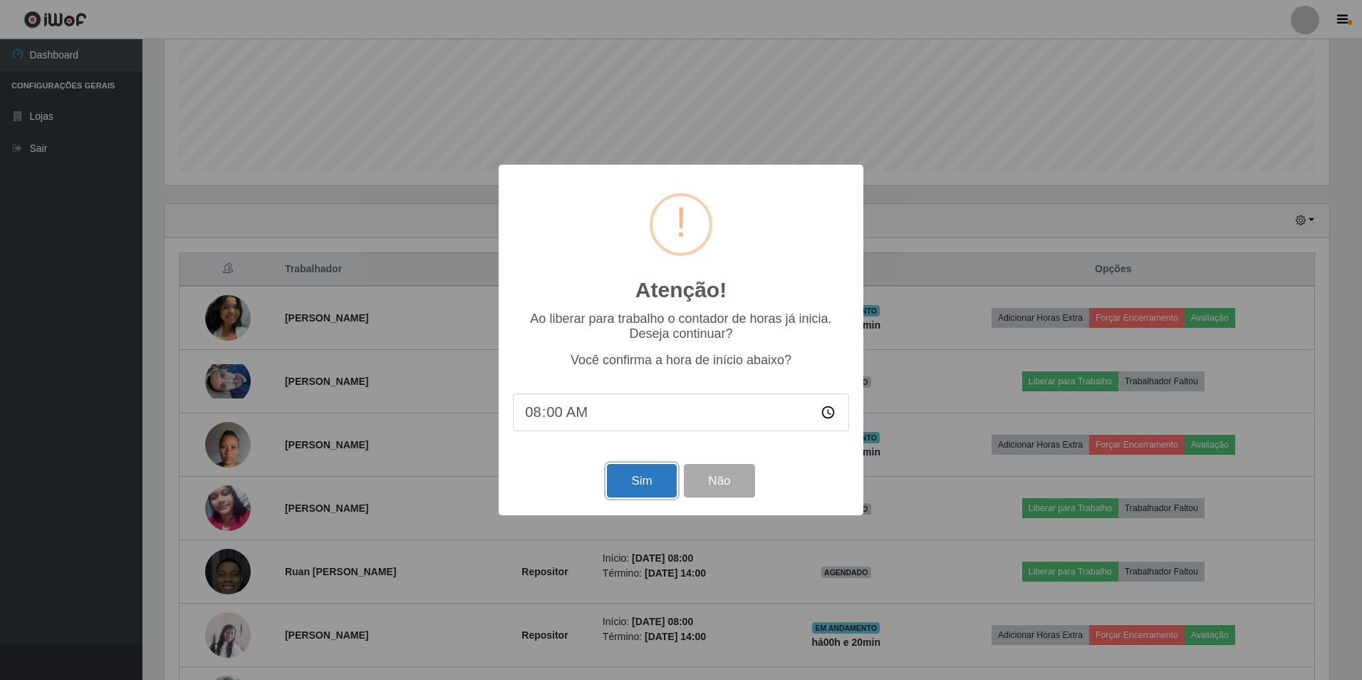
click at [624, 482] on button "Sim" at bounding box center [641, 480] width 69 height 33
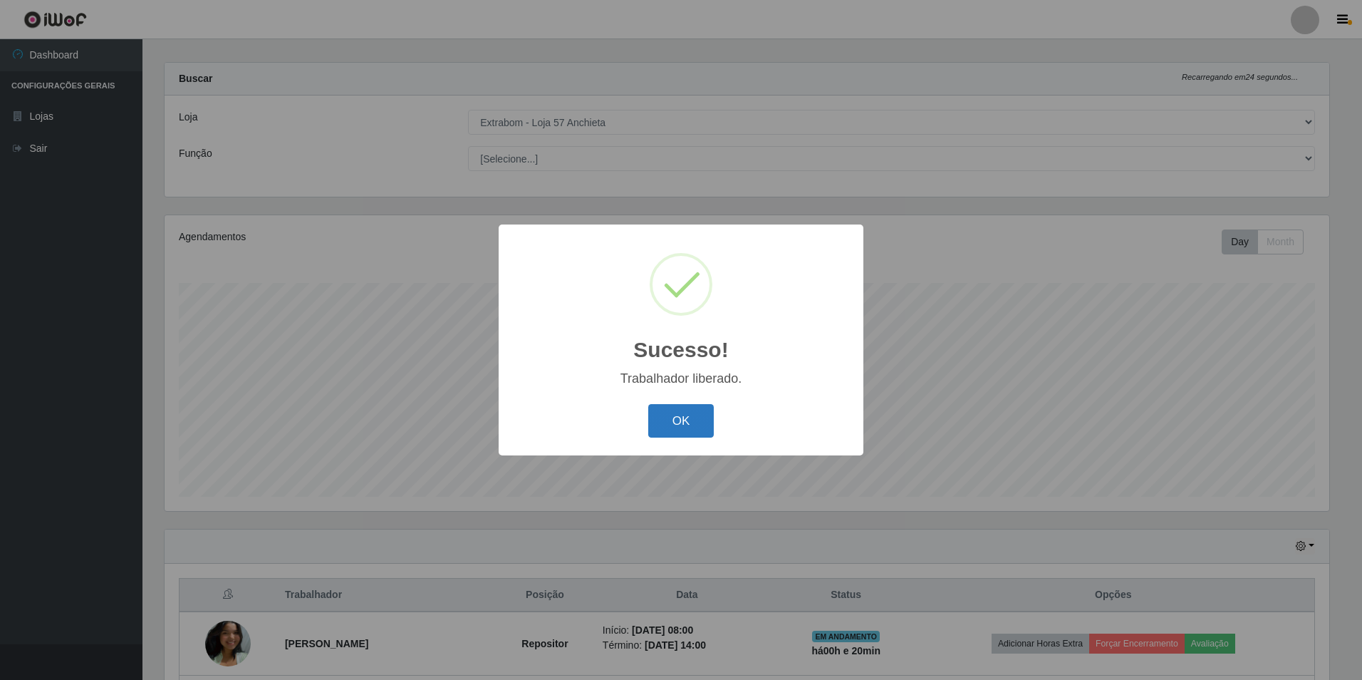
click at [683, 423] on button "OK" at bounding box center [681, 420] width 66 height 33
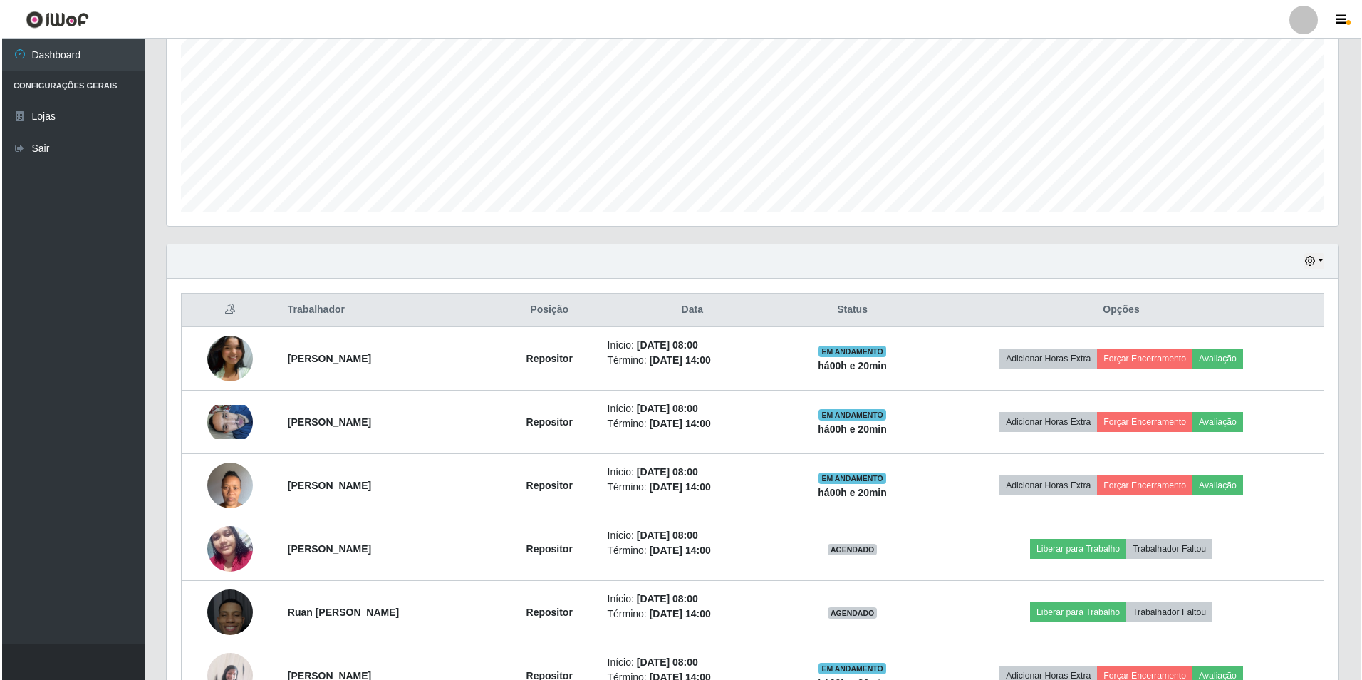
scroll to position [369, 0]
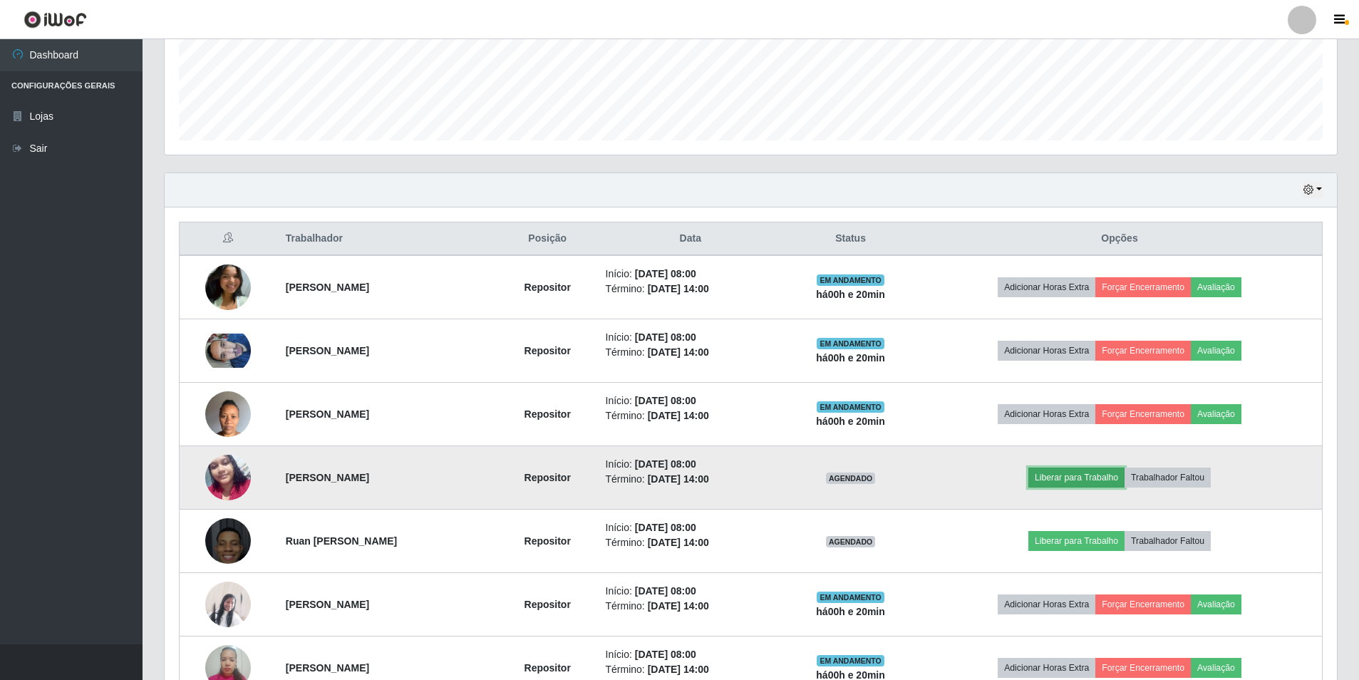
click at [1069, 477] on button "Liberar para Trabalho" at bounding box center [1076, 477] width 96 height 20
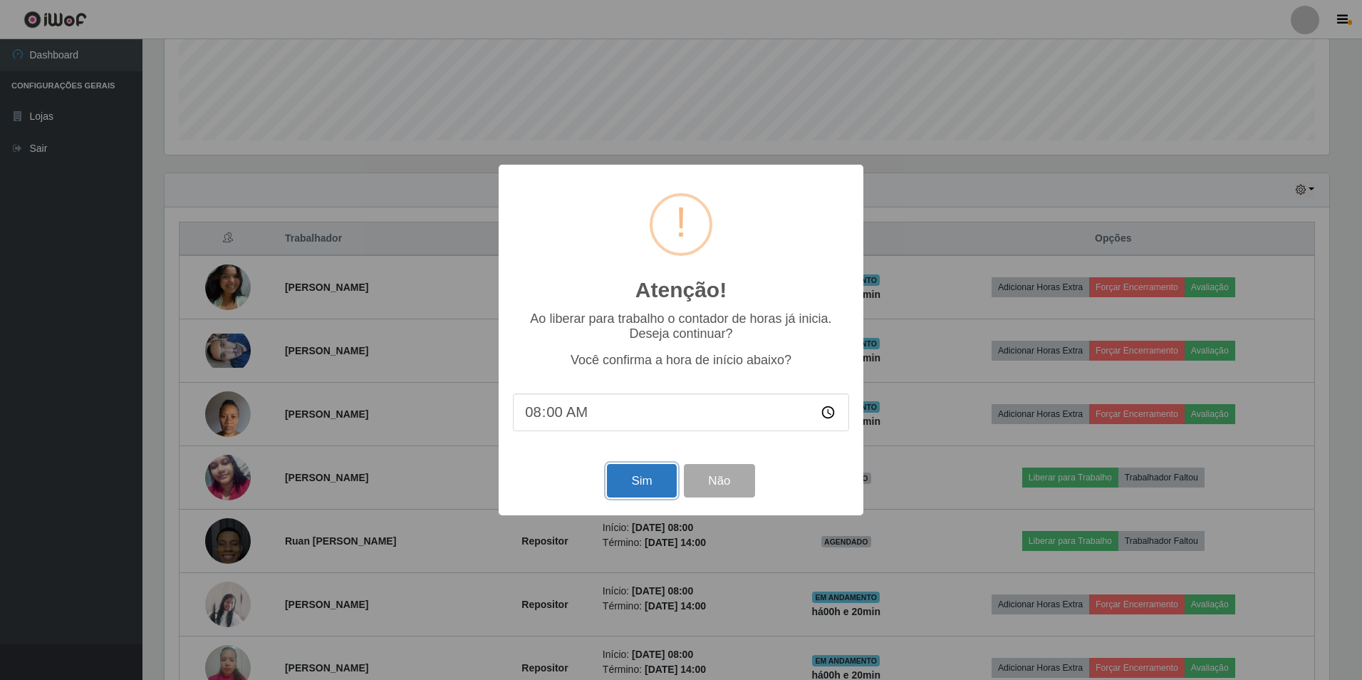
click at [657, 485] on button "Sim" at bounding box center [641, 480] width 69 height 33
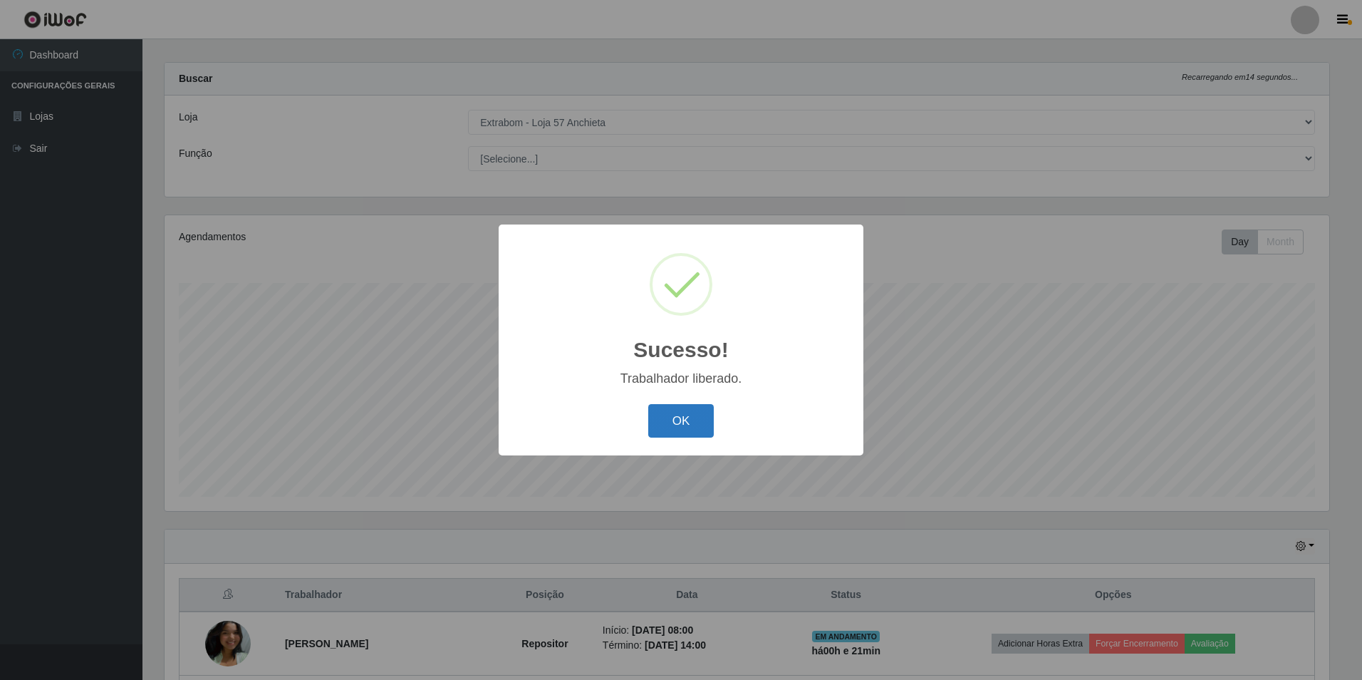
click at [687, 426] on button "OK" at bounding box center [681, 420] width 66 height 33
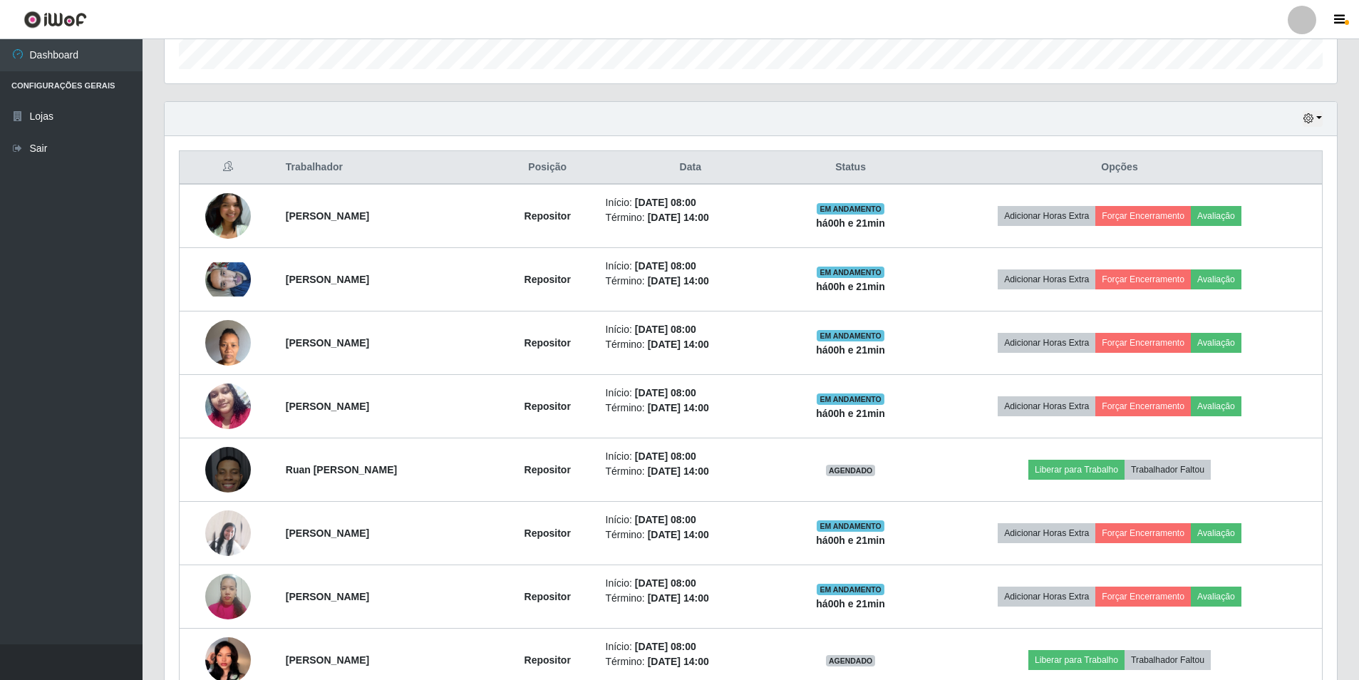
scroll to position [511, 0]
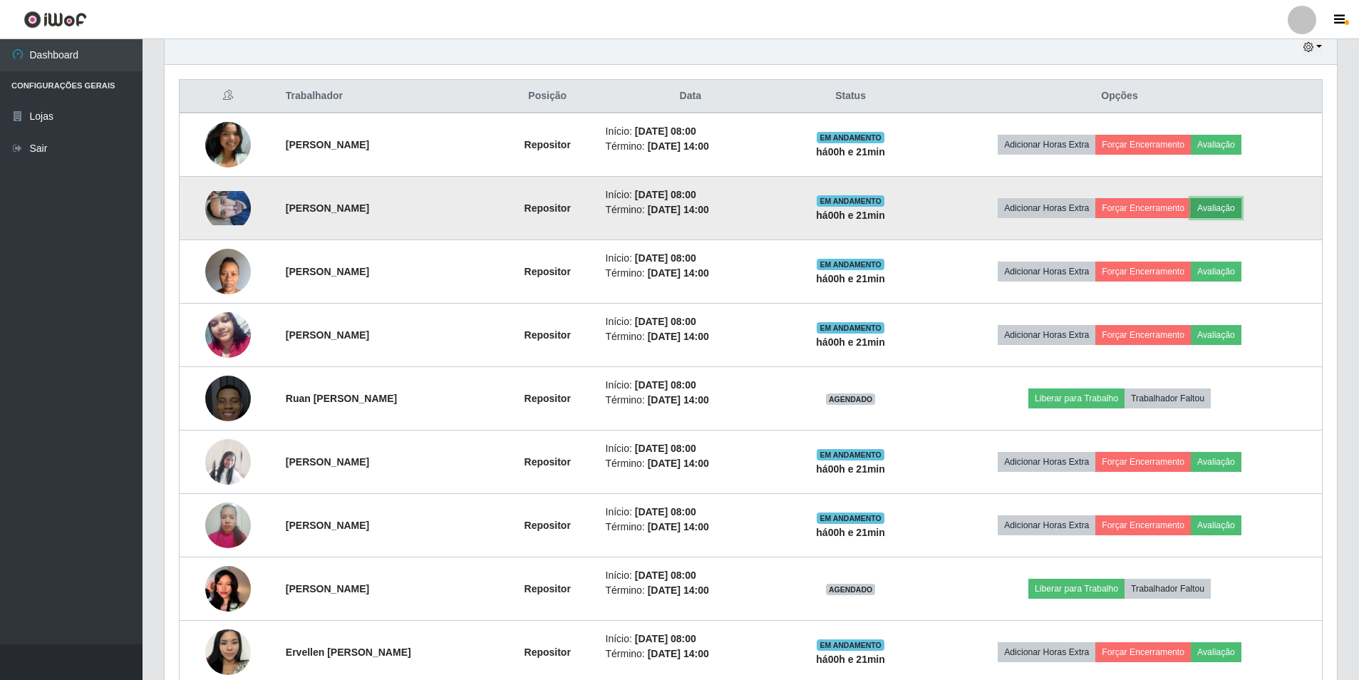
click at [1222, 209] on button "Avaliação" at bounding box center [1215, 208] width 51 height 20
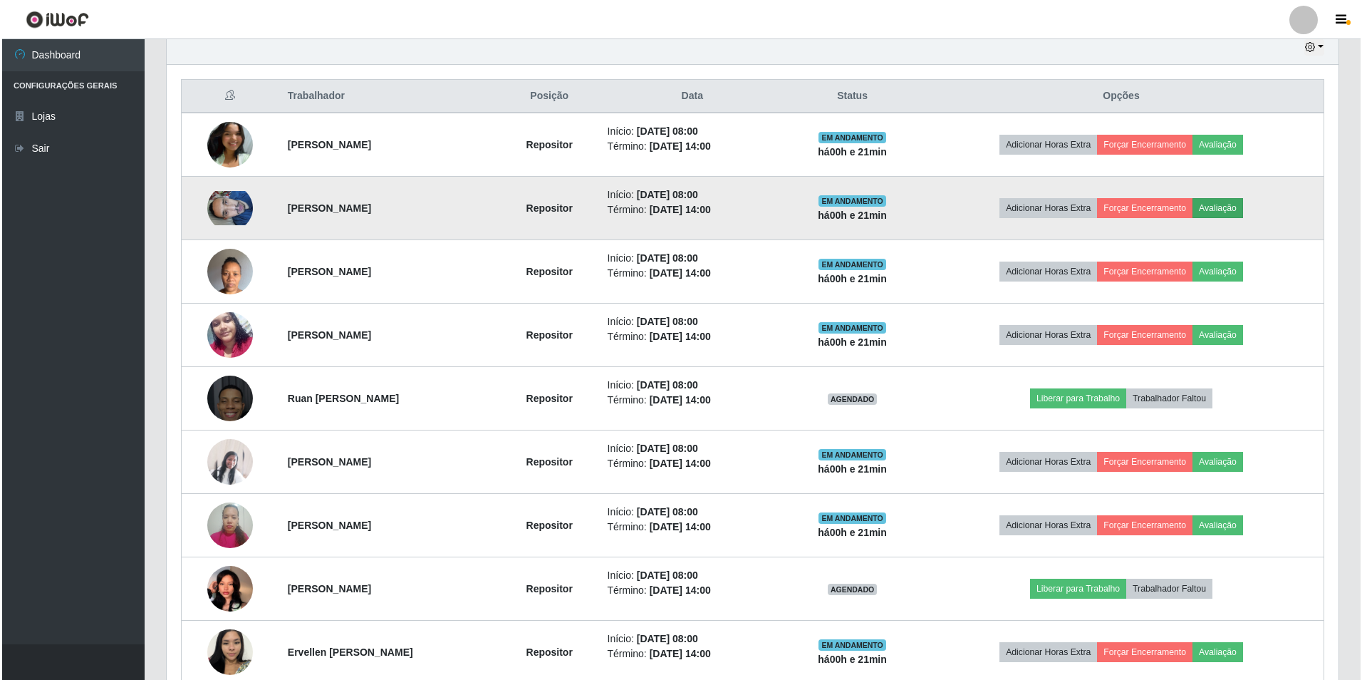
scroll to position [296, 1165]
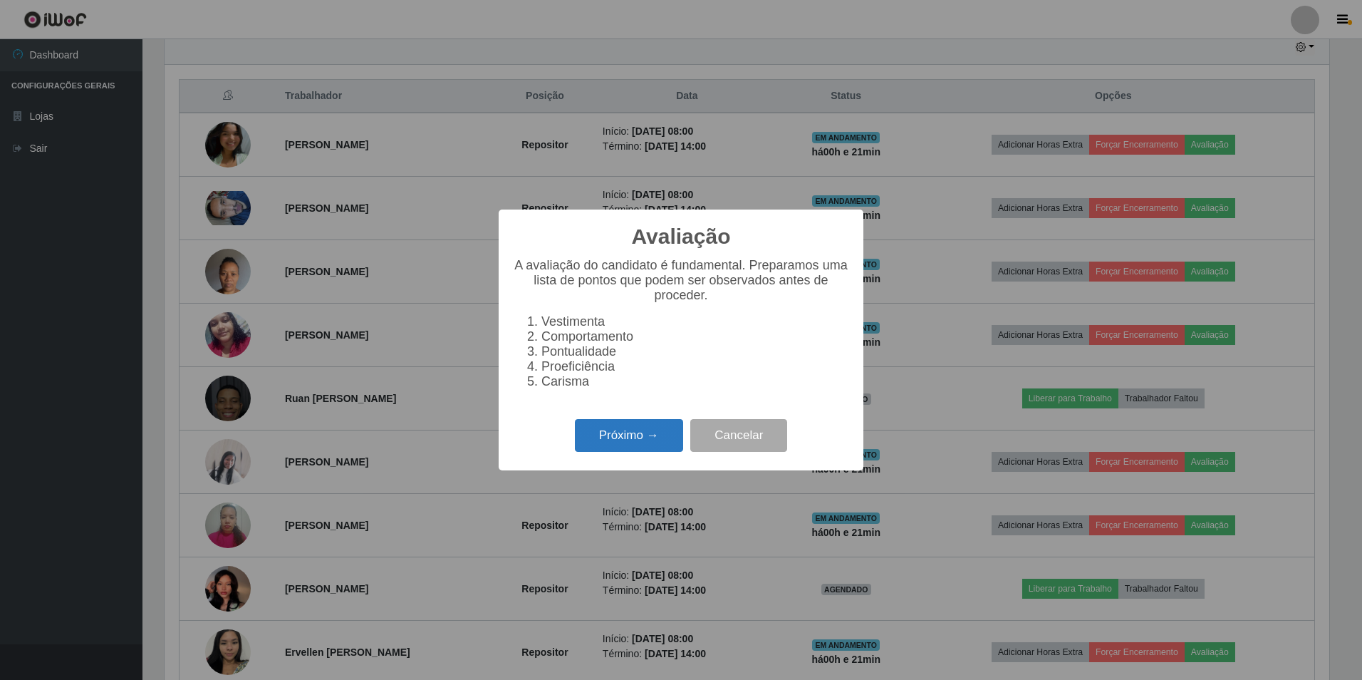
click at [638, 442] on button "Próximo →" at bounding box center [629, 435] width 108 height 33
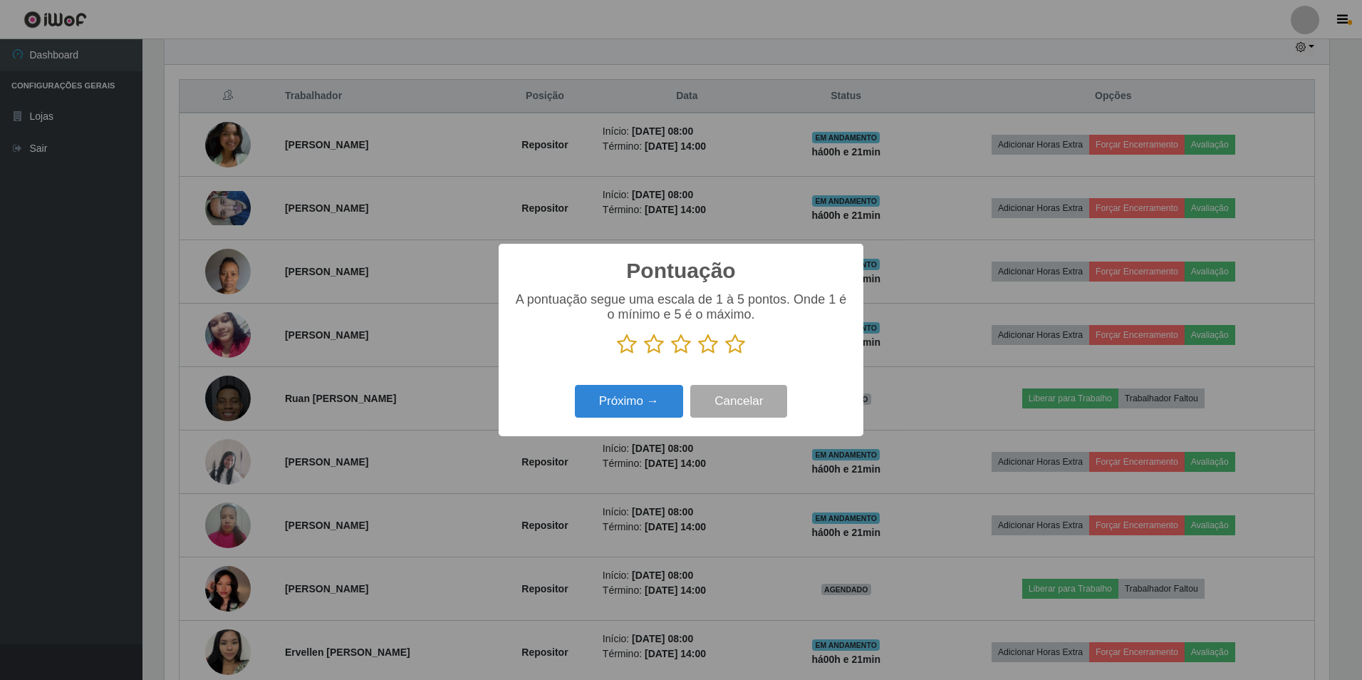
scroll to position [712099, 711230]
click at [676, 347] on icon at bounding box center [681, 343] width 20 height 21
click at [671, 355] on input "radio" at bounding box center [671, 355] width 0 height 0
click at [652, 403] on button "Próximo →" at bounding box center [629, 401] width 108 height 33
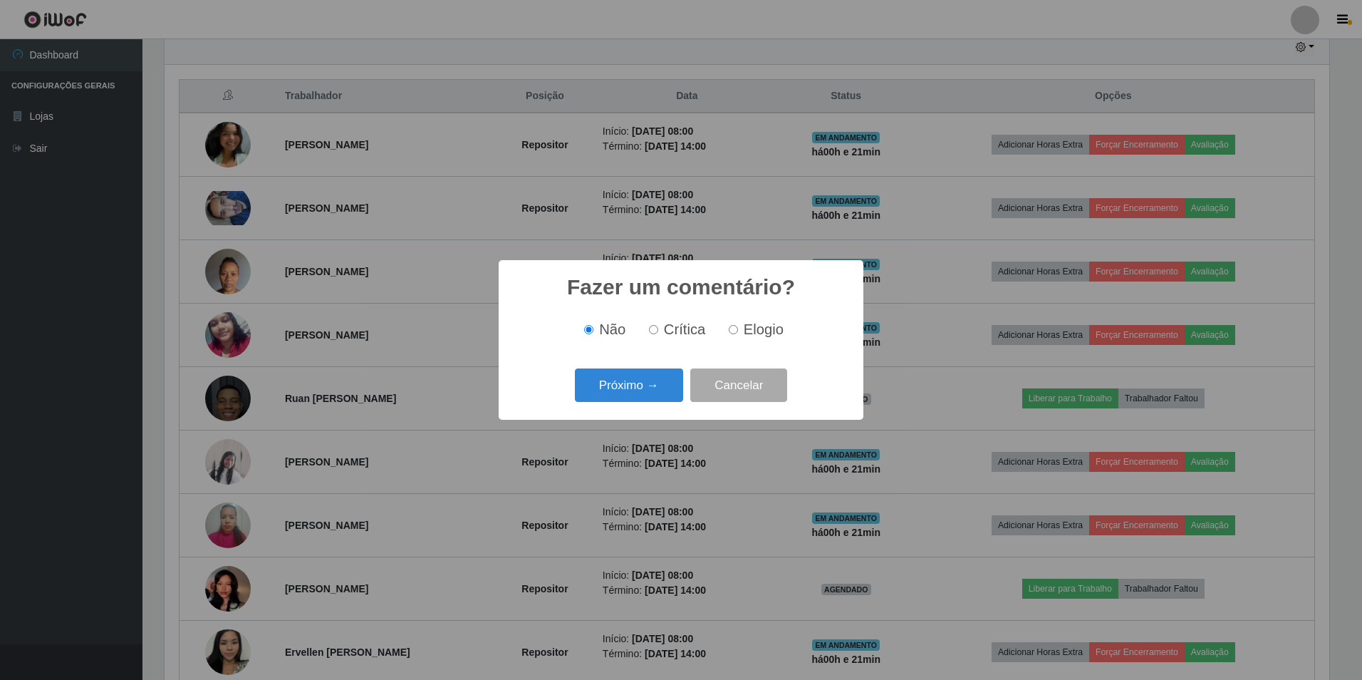
click at [658, 331] on input "Crítica" at bounding box center [653, 329] width 9 height 9
radio input "true"
click at [660, 383] on button "Próximo →" at bounding box center [629, 384] width 108 height 33
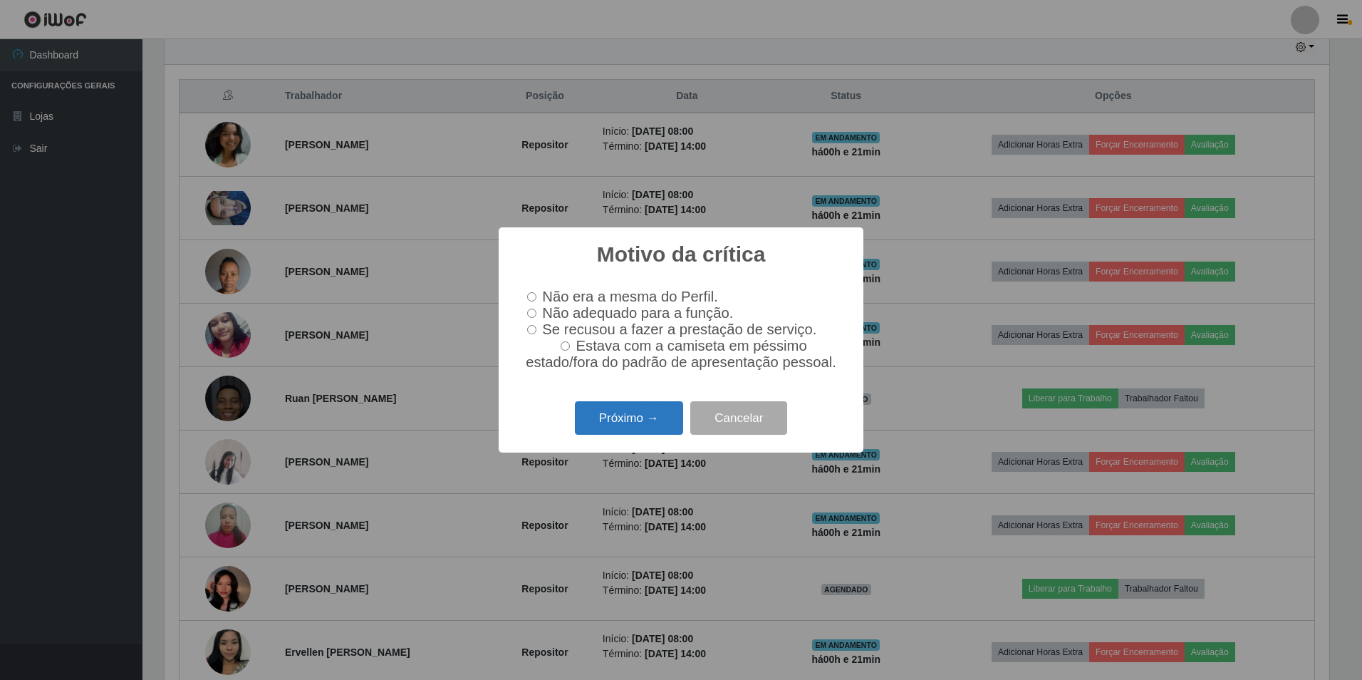
click at [626, 419] on button "Próximo →" at bounding box center [629, 417] width 108 height 33
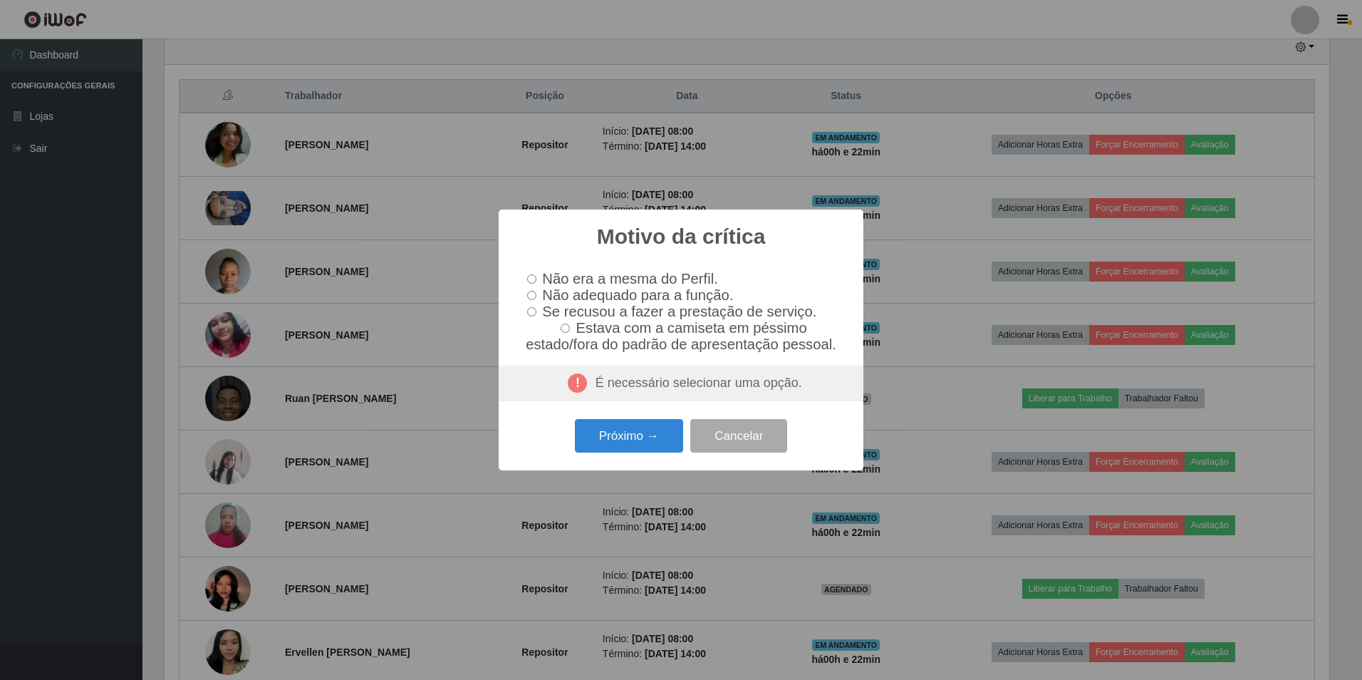
click at [531, 308] on label "Se recusou a fazer a prestação de serviço." at bounding box center [668, 311] width 295 height 16
click at [531, 308] on input "Se recusou a fazer a prestação de serviço." at bounding box center [531, 311] width 9 height 9
radio input "true"
click at [768, 446] on button "Cancelar" at bounding box center [738, 435] width 97 height 33
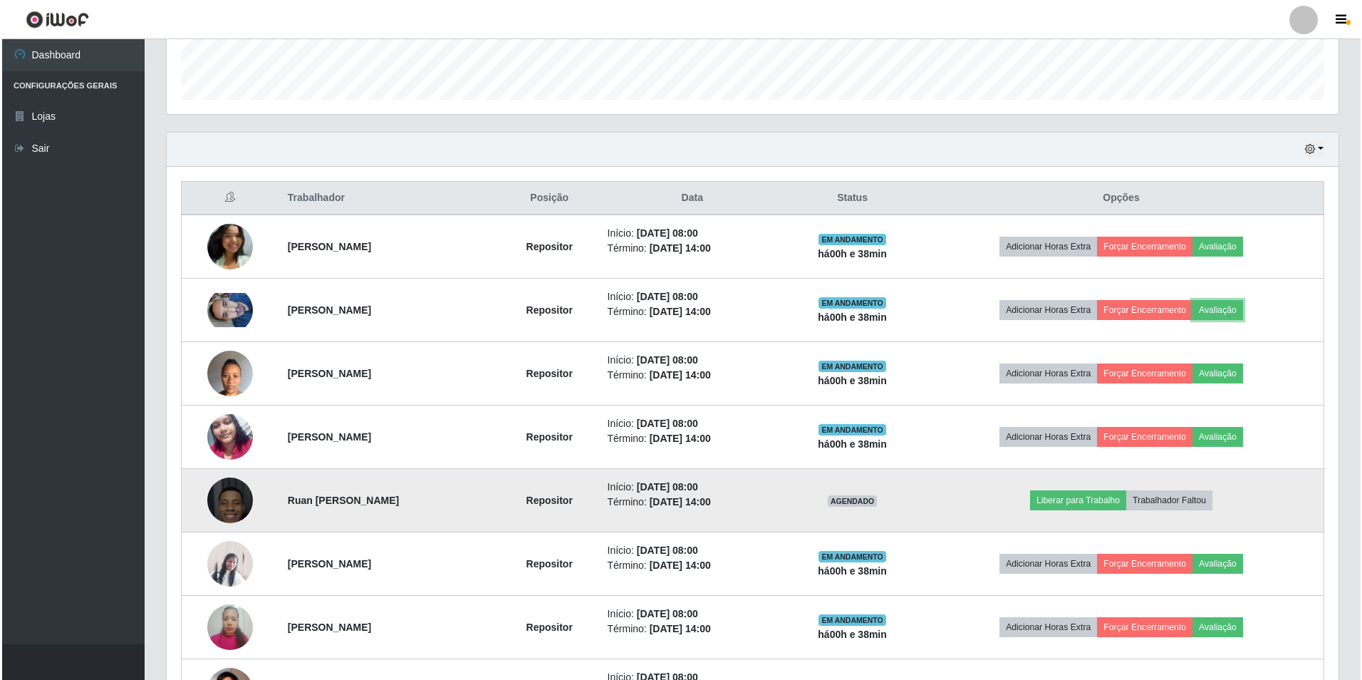
scroll to position [623, 0]
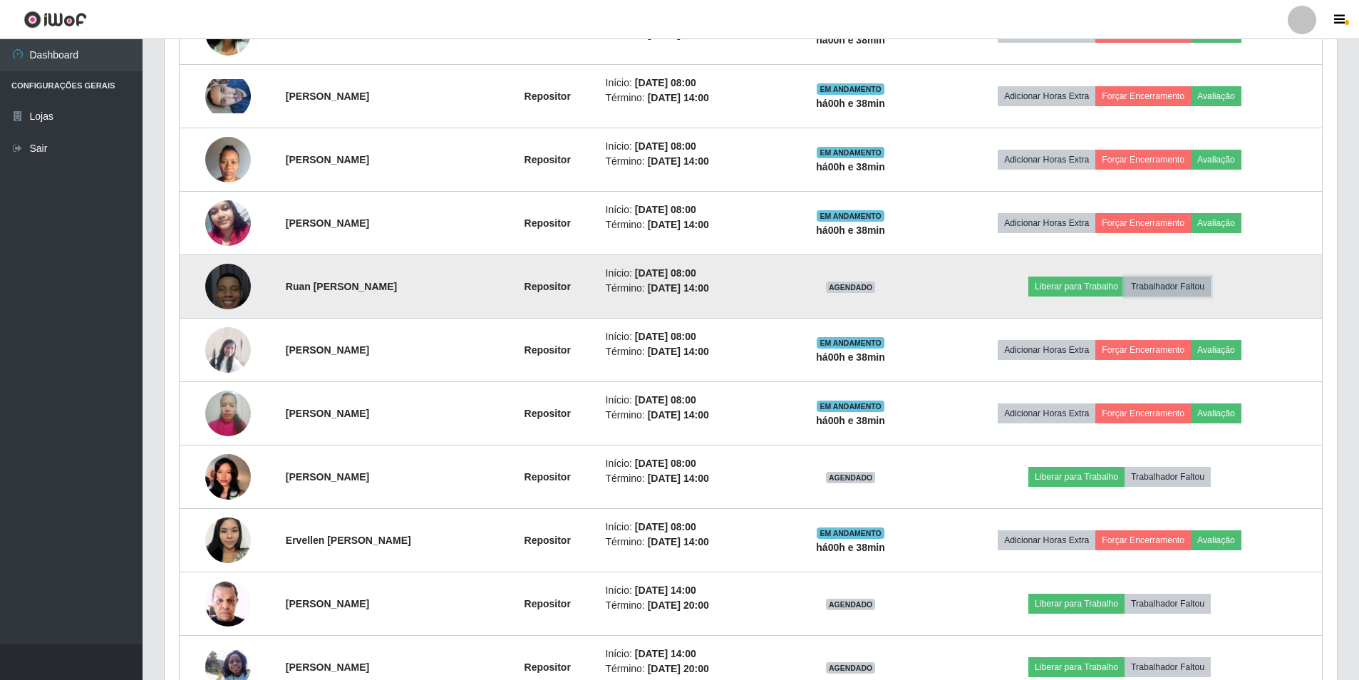
click at [1167, 282] on button "Trabalhador Faltou" at bounding box center [1167, 286] width 86 height 20
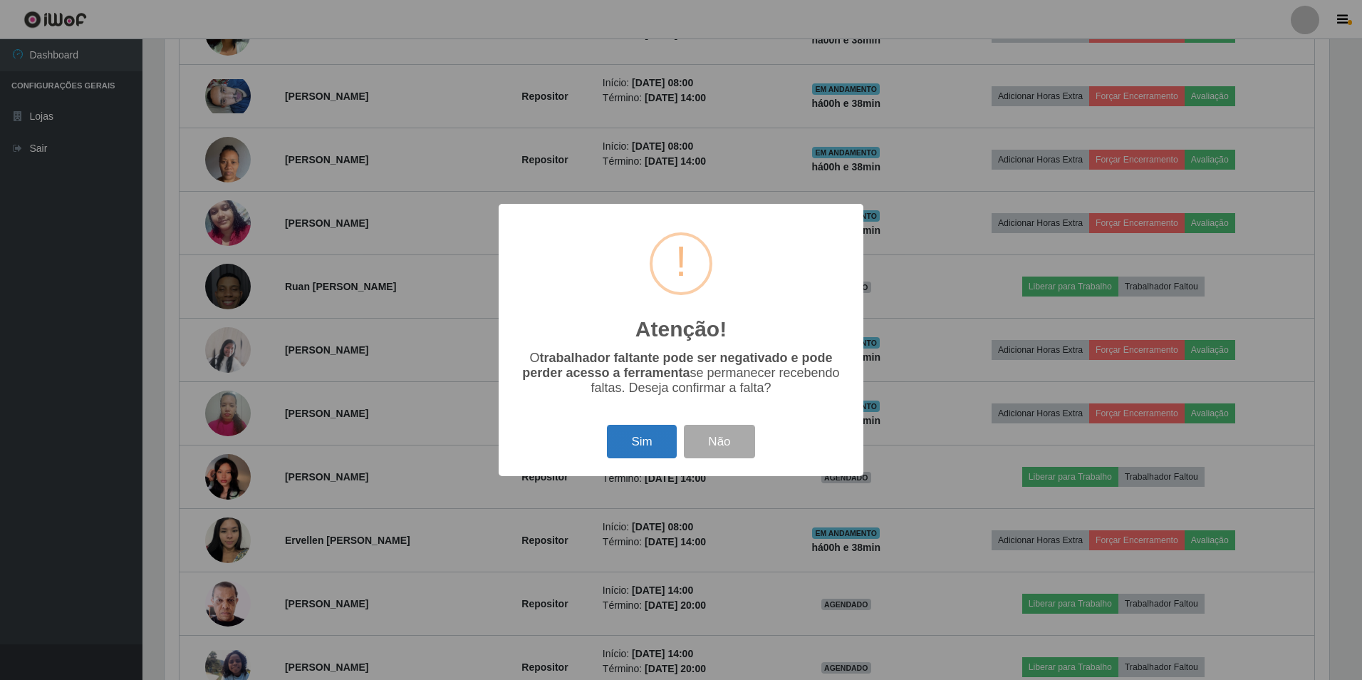
click at [655, 432] on button "Sim" at bounding box center [641, 441] width 69 height 33
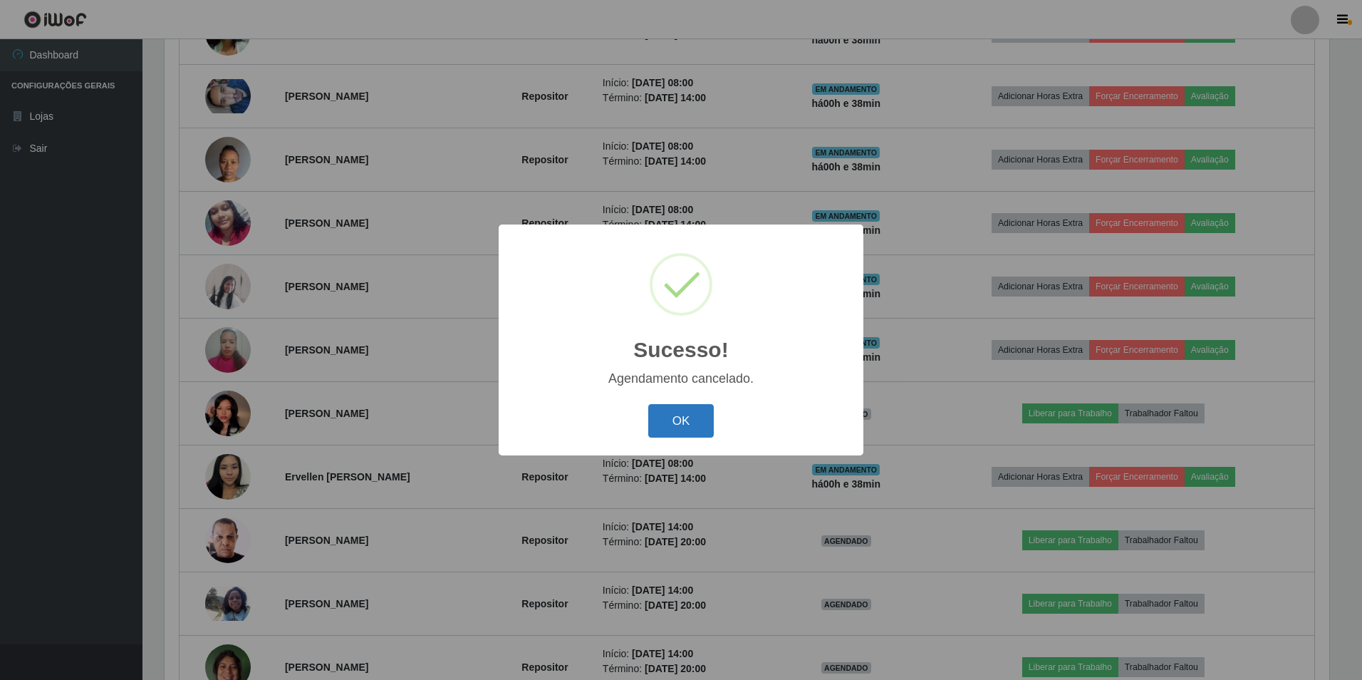
click at [658, 414] on button "OK" at bounding box center [681, 420] width 66 height 33
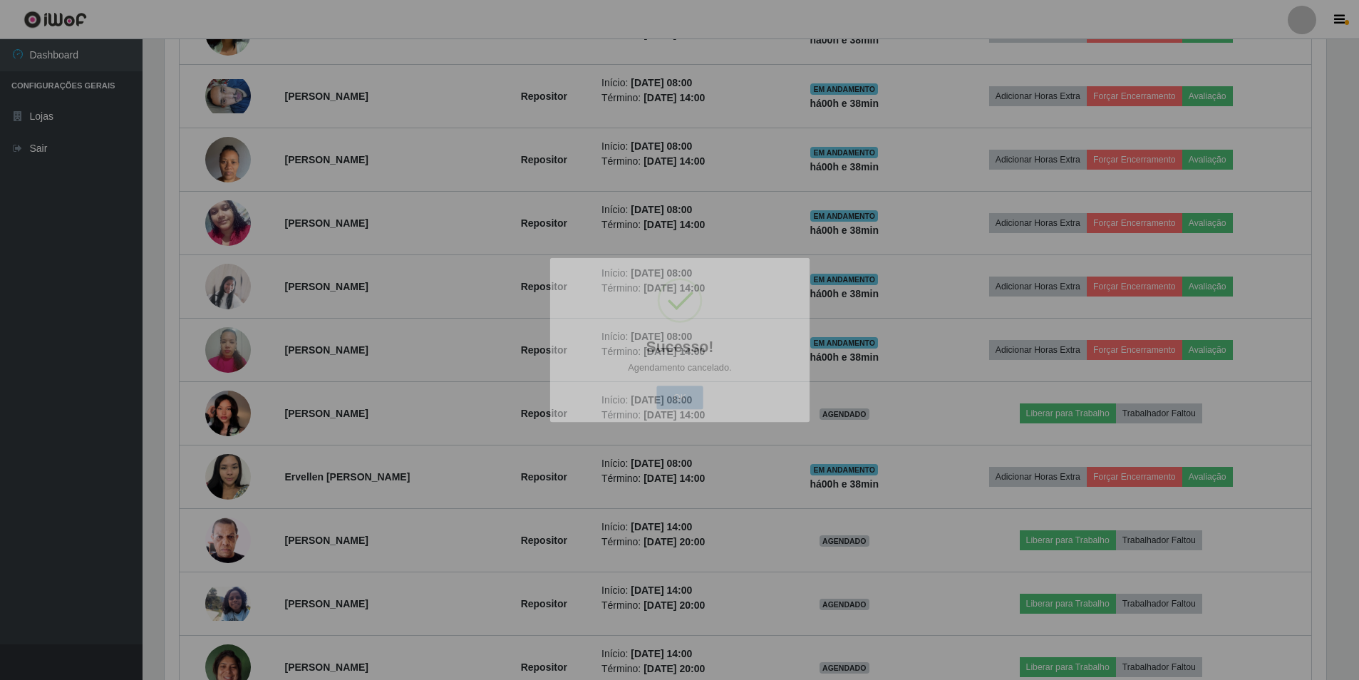
scroll to position [296, 1172]
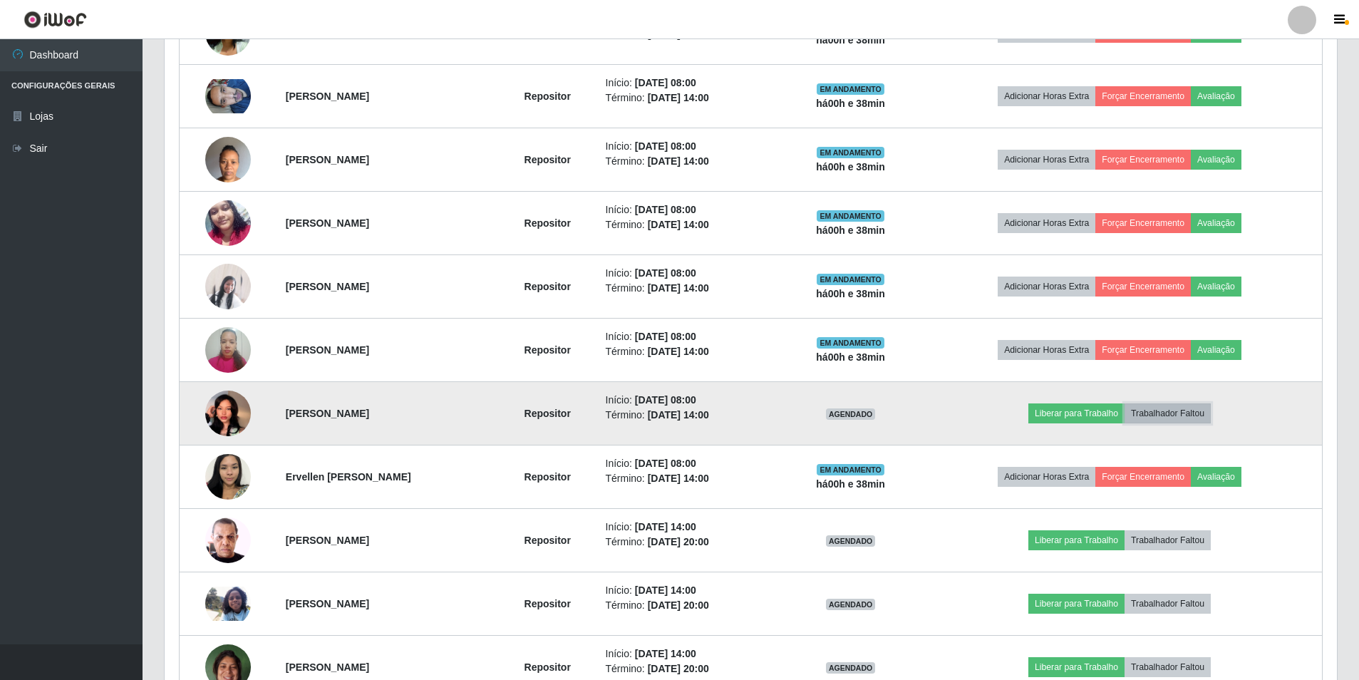
click at [1172, 410] on button "Trabalhador Faltou" at bounding box center [1167, 413] width 86 height 20
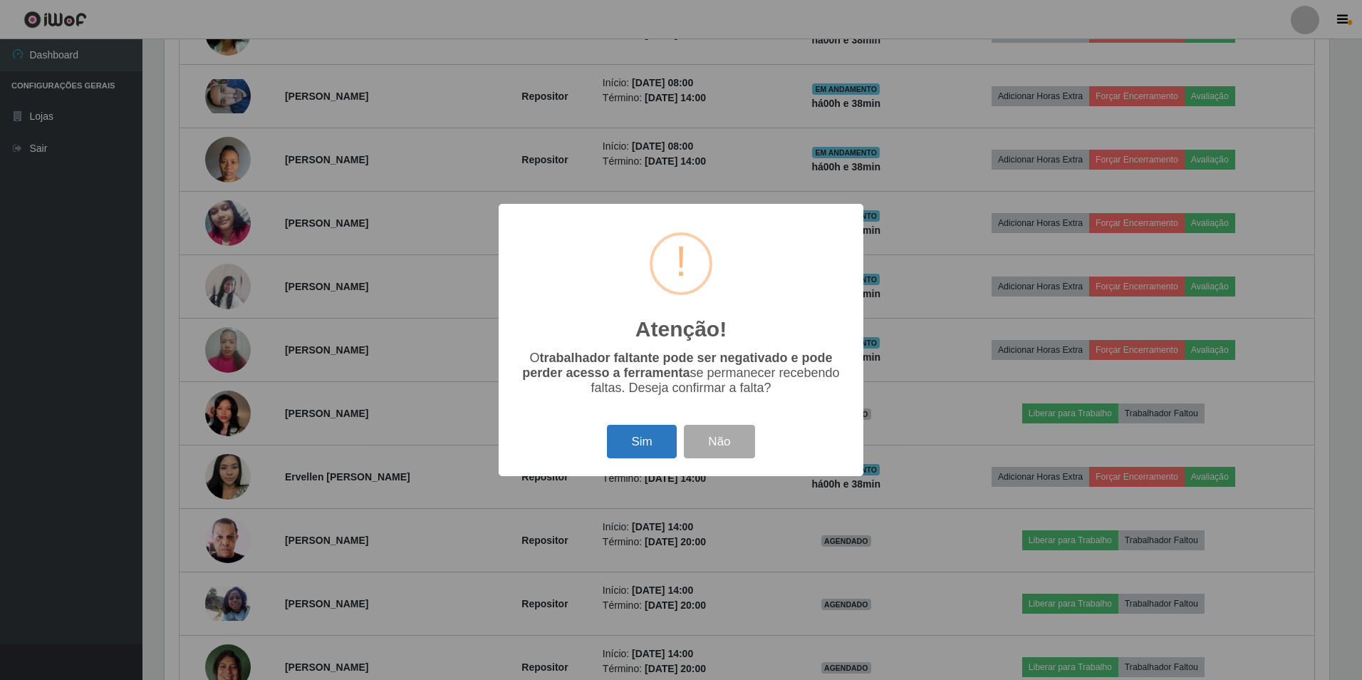
click at [630, 449] on button "Sim" at bounding box center [641, 441] width 69 height 33
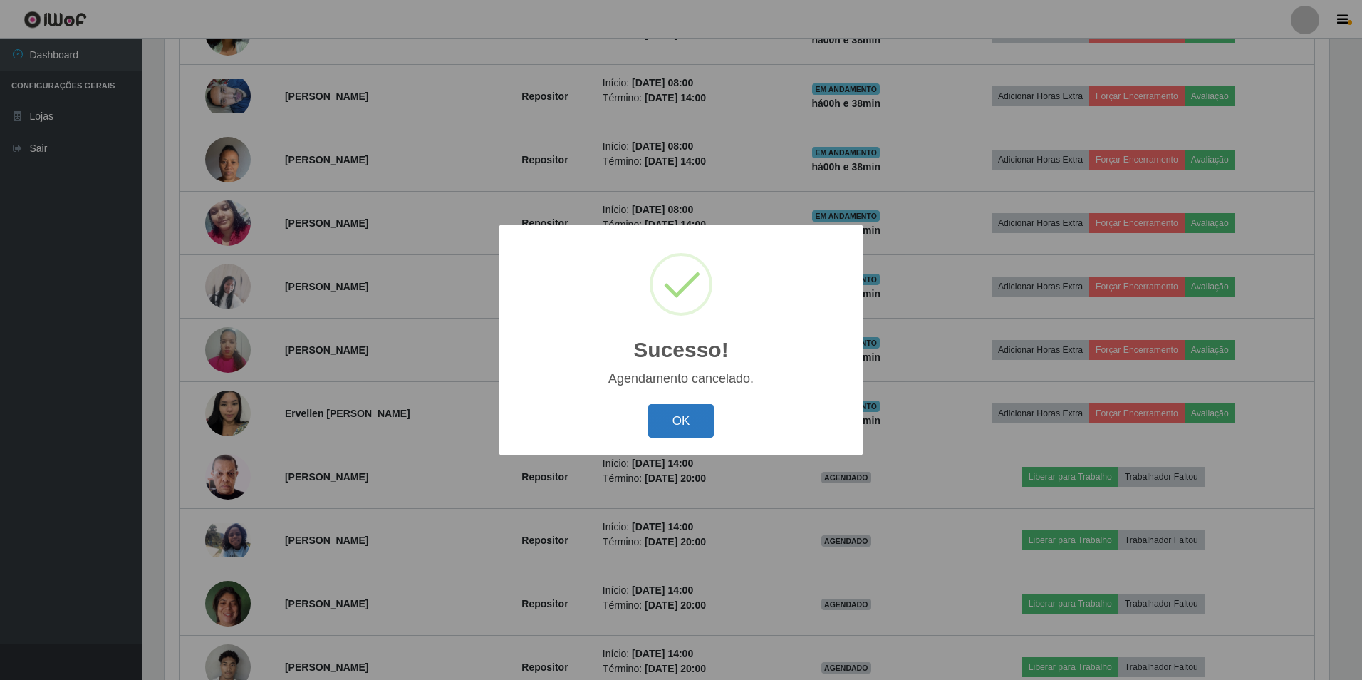
click at [668, 412] on button "OK" at bounding box center [681, 420] width 66 height 33
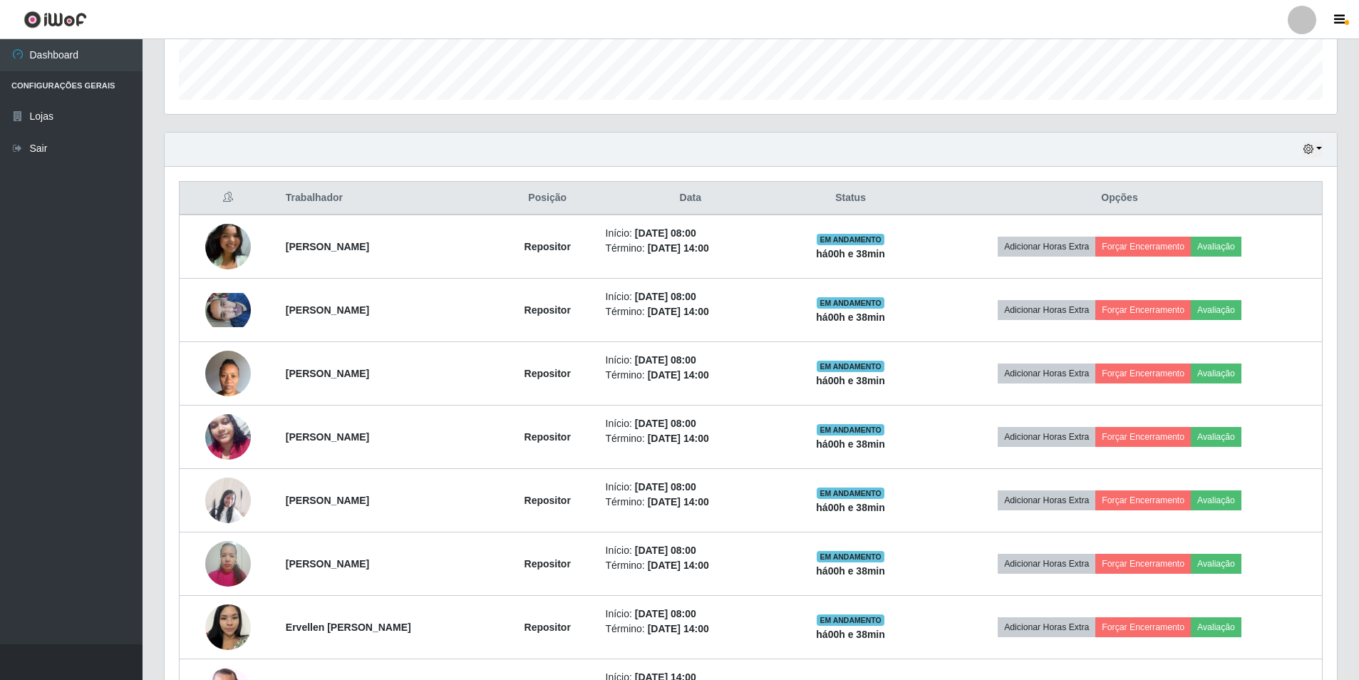
scroll to position [623, 0]
